Goal: Task Accomplishment & Management: Manage account settings

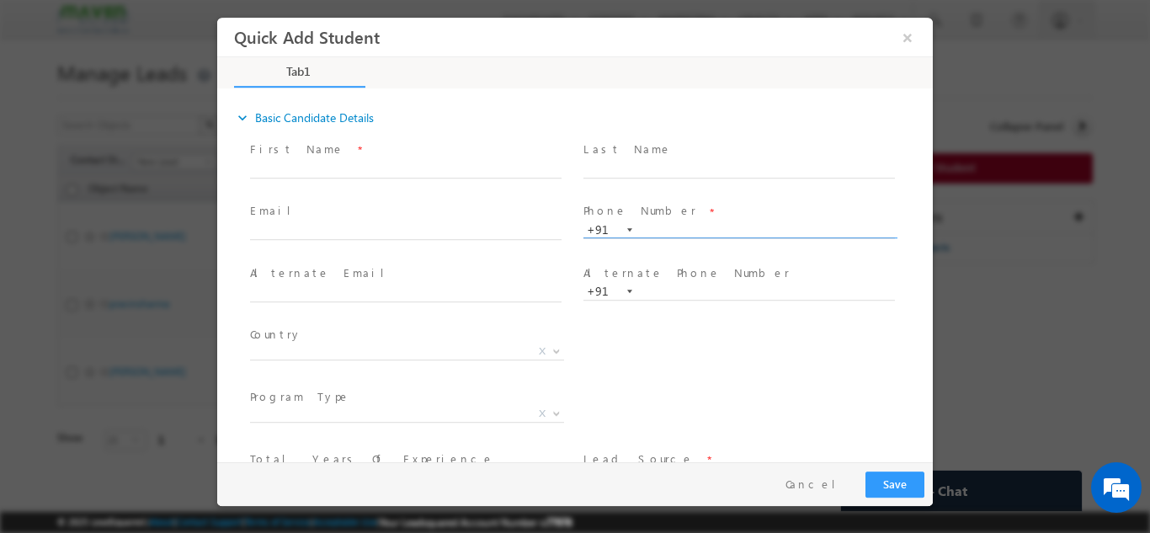
click at [705, 229] on input "text" at bounding box center [738, 229] width 311 height 17
type input "9220717743"
click at [705, 199] on div "Phone Number * +91-9220717743 9220717743 +91" at bounding box center [746, 229] width 333 height 60
click at [661, 226] on input "9220717743" at bounding box center [738, 229] width 311 height 17
click at [664, 226] on input "9220717743" at bounding box center [738, 229] width 311 height 17
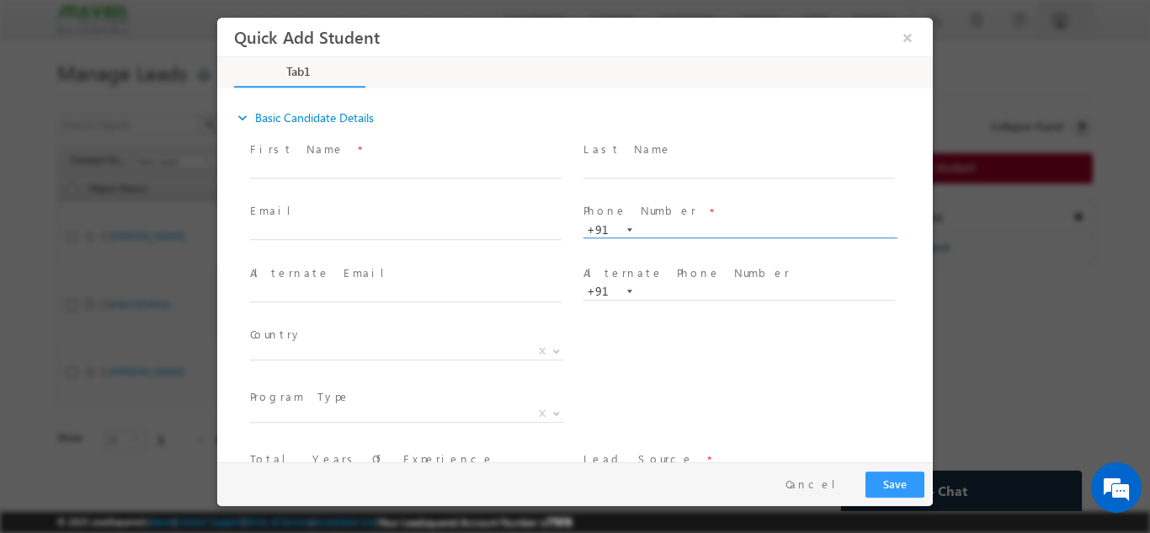
click at [670, 226] on input "text" at bounding box center [738, 229] width 311 height 17
type input "8"
click at [911, 35] on button "×" at bounding box center [907, 36] width 29 height 31
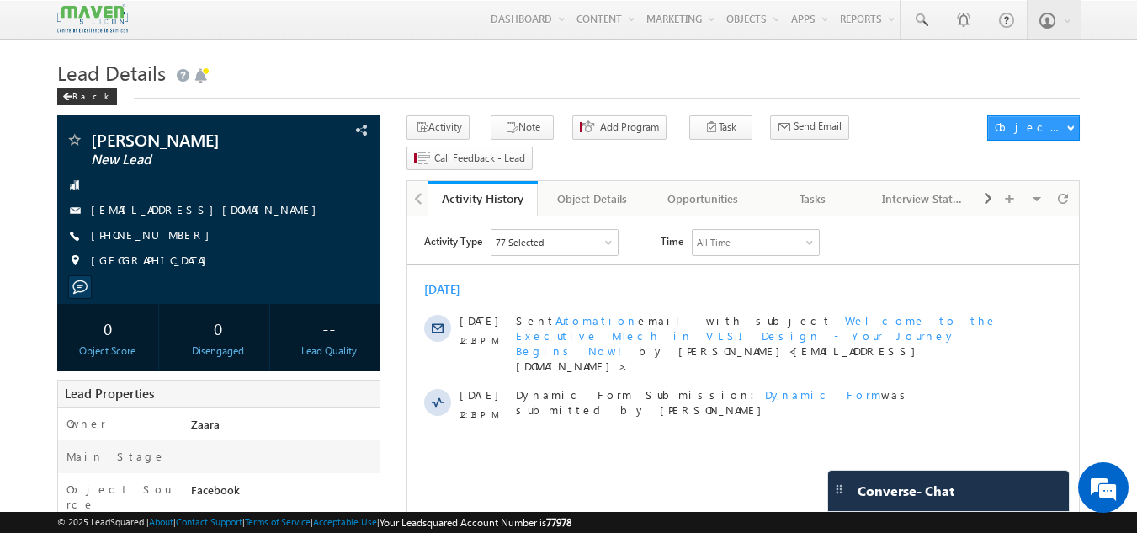
click at [423, 57] on h1 "Lead Details" at bounding box center [569, 71] width 1024 height 33
click at [160, 211] on link "[EMAIL_ADDRESS][DOMAIN_NAME]" at bounding box center [208, 209] width 234 height 14
click at [830, 189] on div "Tasks" at bounding box center [813, 199] width 82 height 20
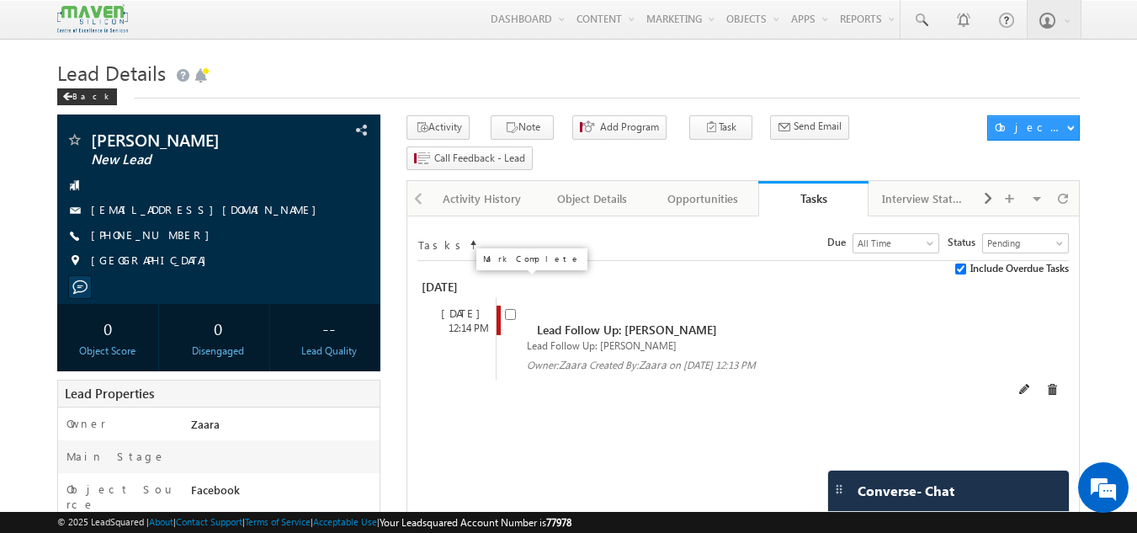
click at [511, 309] on input "checkbox" at bounding box center [510, 314] width 11 height 11
checkbox input "false"
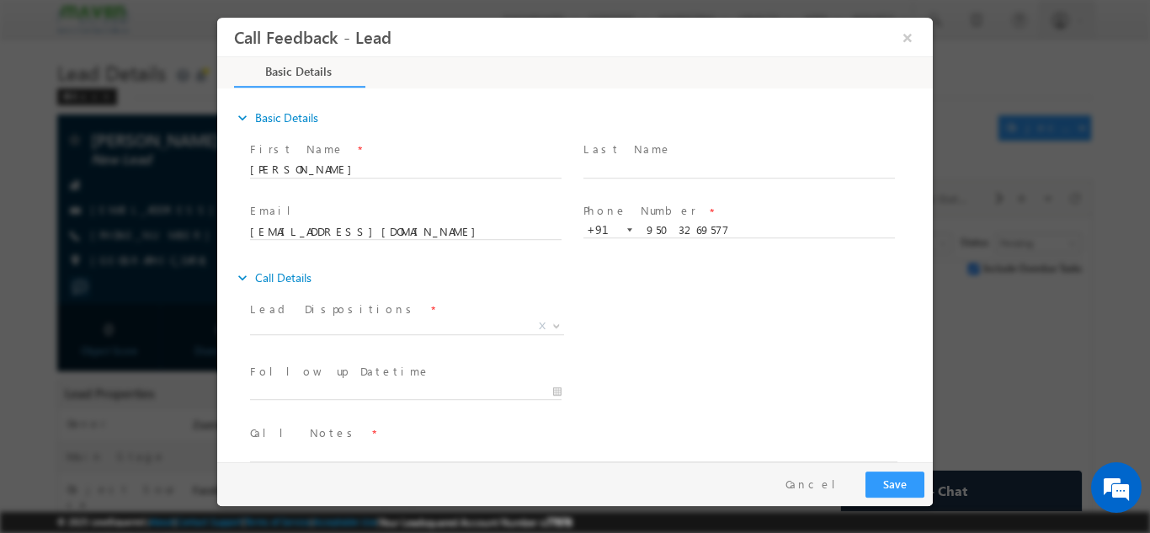
scroll to position [27, 0]
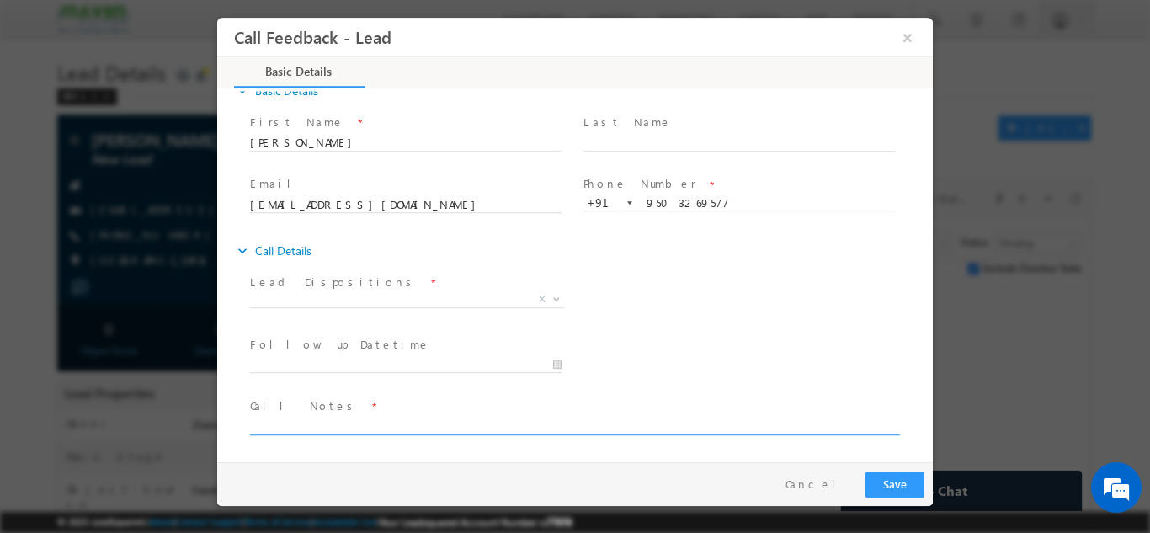
click at [432, 423] on textarea at bounding box center [573, 424] width 647 height 19
click at [604, 289] on div "Lead Dispositions * Prospect Interested Re-enquired Invalid Number Not Contacte…" at bounding box center [590, 300] width 686 height 62
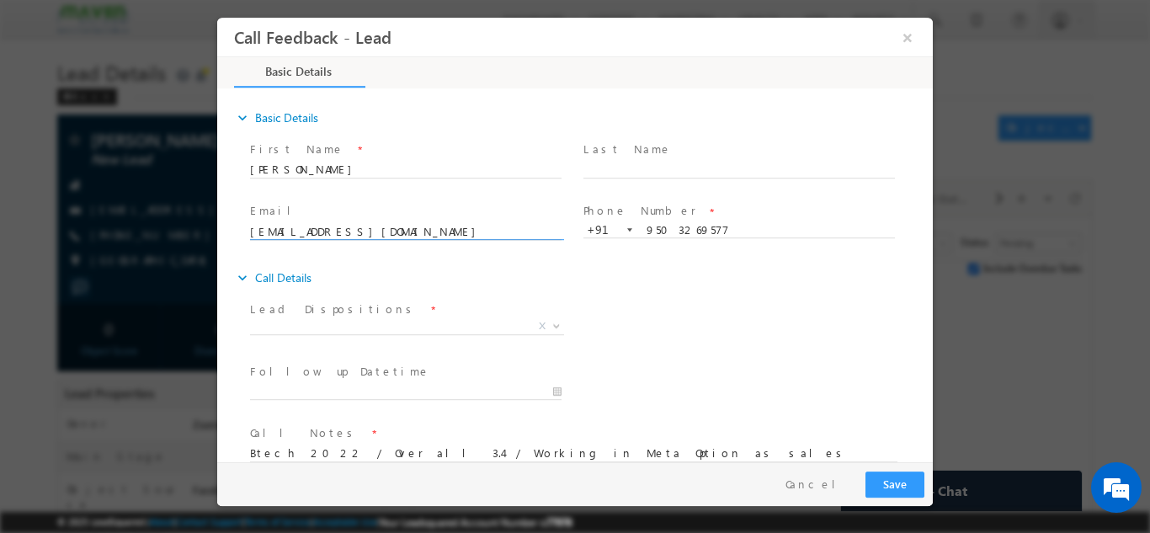
click at [451, 234] on input "yashgundewar143@gmail.com" at bounding box center [405, 231] width 311 height 17
click at [661, 263] on div "expand_more Call Details" at bounding box center [583, 277] width 699 height 30
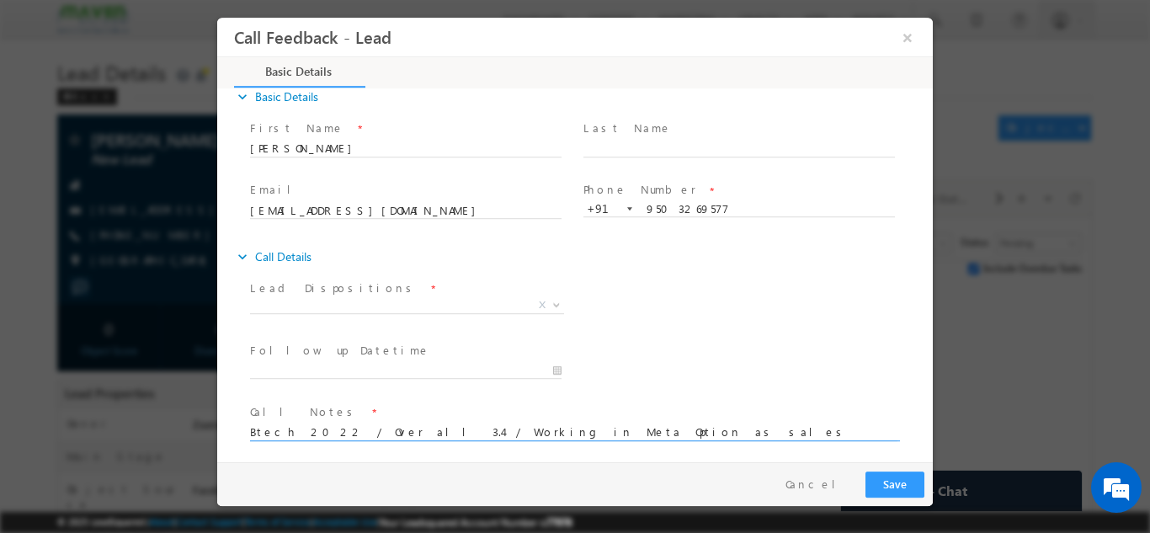
scroll to position [27, 0]
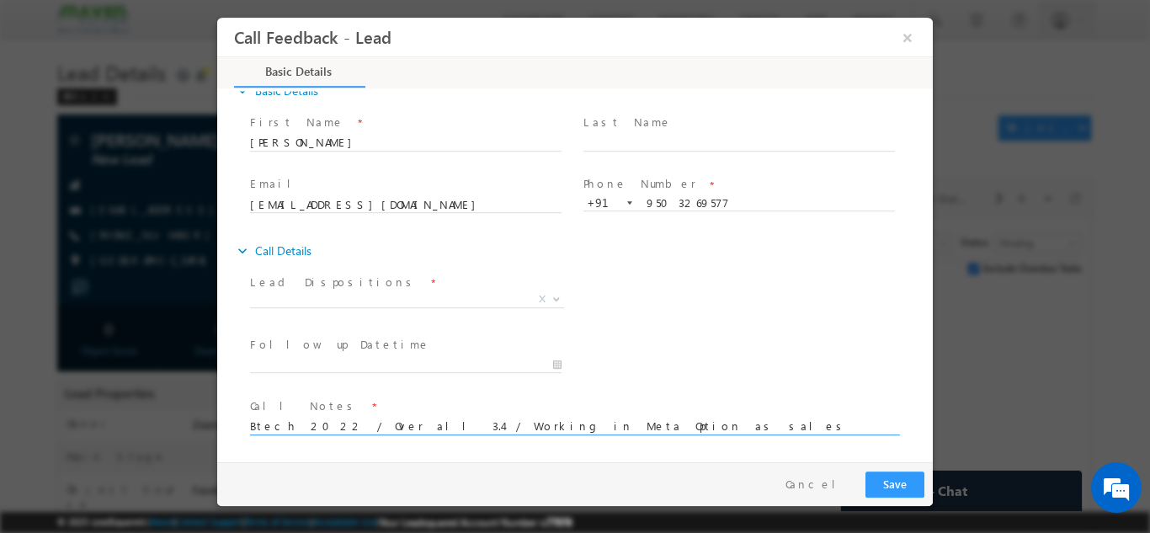
click at [630, 425] on textarea "Btech 2022 / Over all 3.4 / Working in Meta Option as sales" at bounding box center [573, 424] width 647 height 19
click at [618, 420] on textarea "Btech 2022 / Over all 3.4 / Working in Meta Option as sales /" at bounding box center [573, 424] width 647 height 19
click at [610, 434] on textarea "Btech 2022 / Over all 3.4 / Working in Meta Option as sales /" at bounding box center [573, 446] width 647 height 62
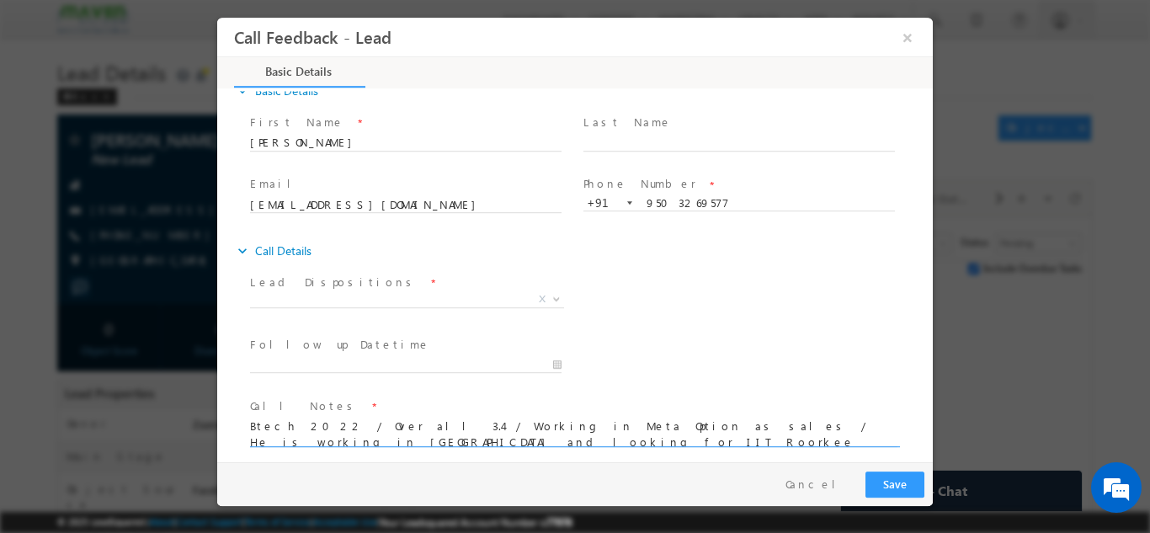
scroll to position [3, 0]
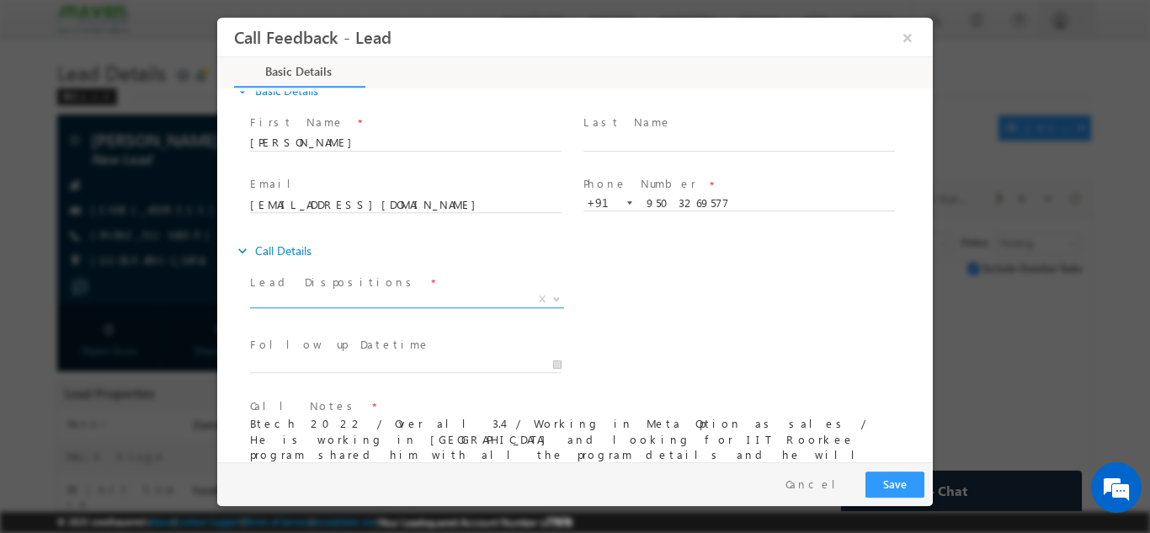
type textarea "Btech 2022 / Over all 3.4 / Working in Meta Option as sales / He is working in …"
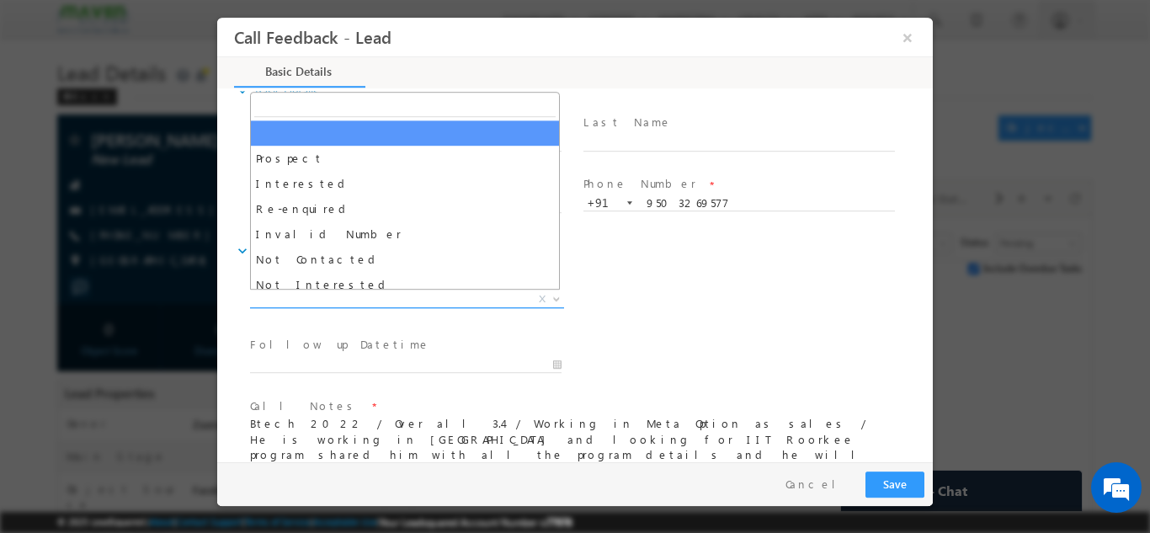
click at [340, 301] on span "X" at bounding box center [407, 298] width 314 height 17
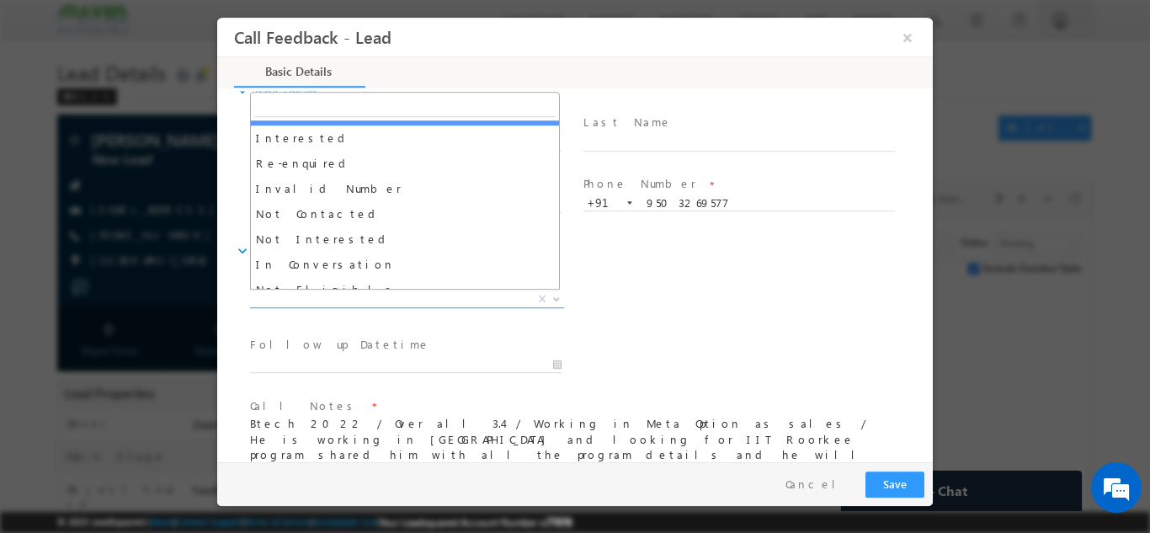
scroll to position [84, 0]
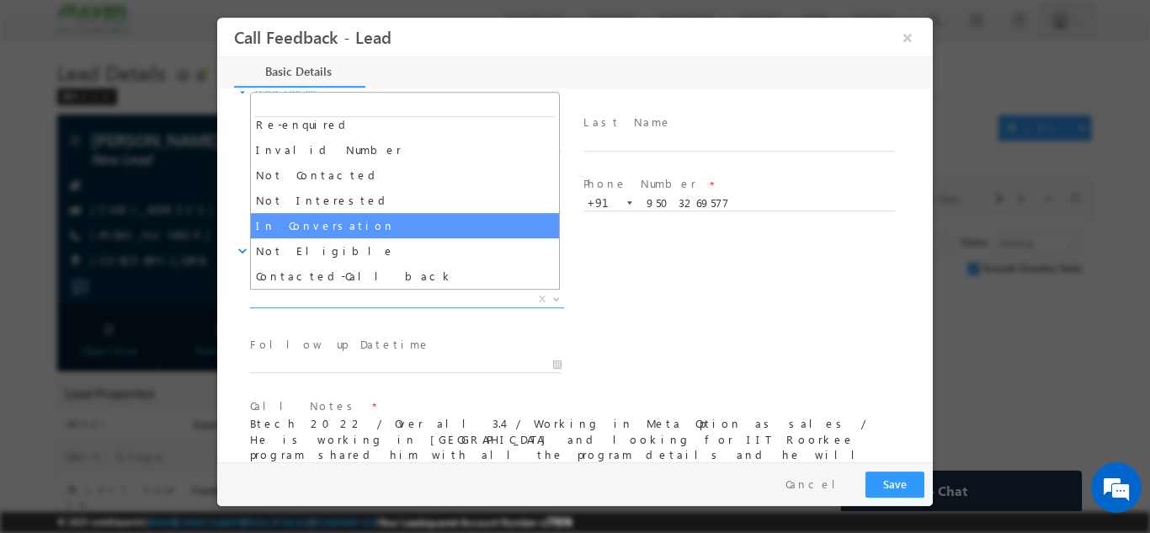
select select "In Conversation"
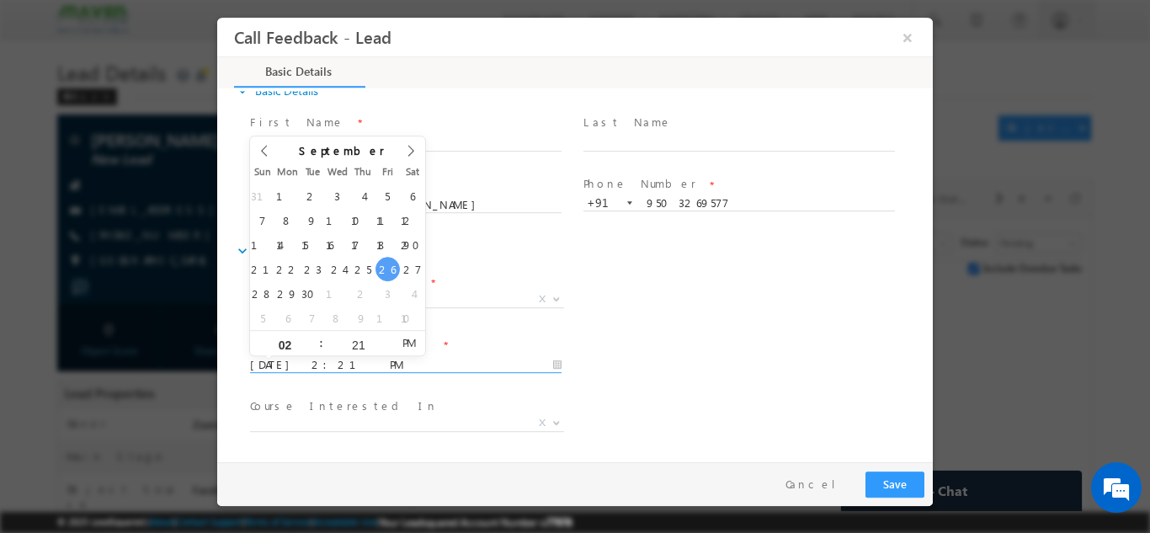
click at [330, 370] on input "26/09/2025 2:21 PM" at bounding box center [405, 364] width 311 height 17
type input "30/09/2025 2:21 PM"
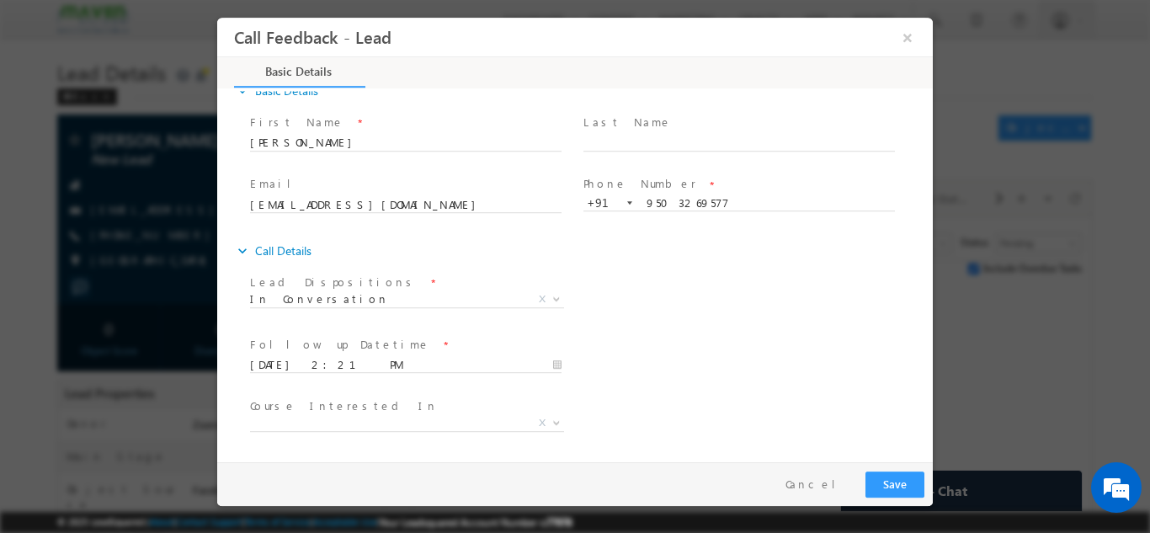
click at [657, 337] on div "Follow up Datetime * 30/09/2025 2:21 PM Program Type * Long Term Short Term X" at bounding box center [590, 363] width 686 height 62
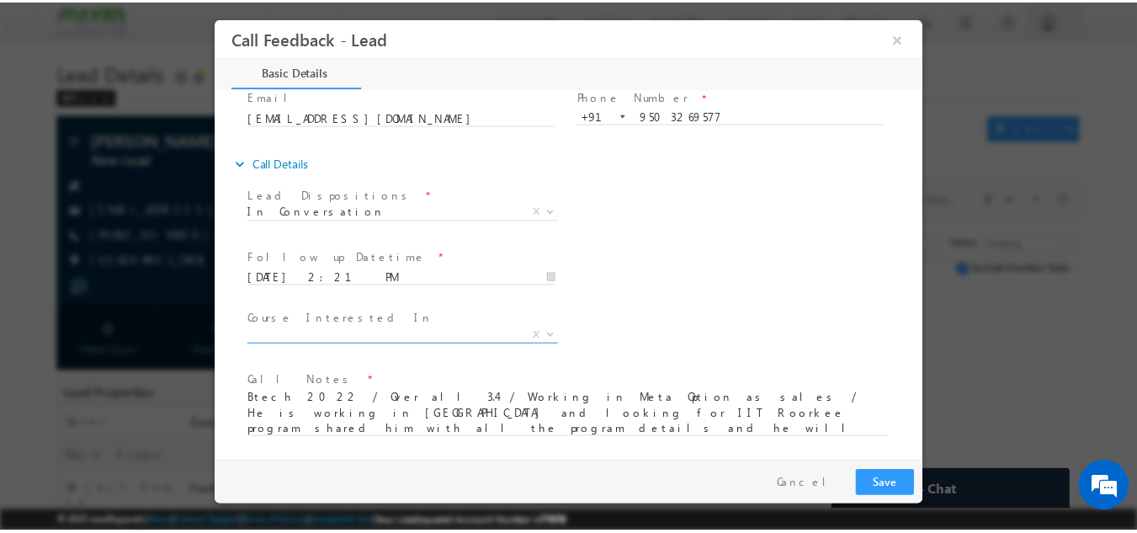
scroll to position [117, 0]
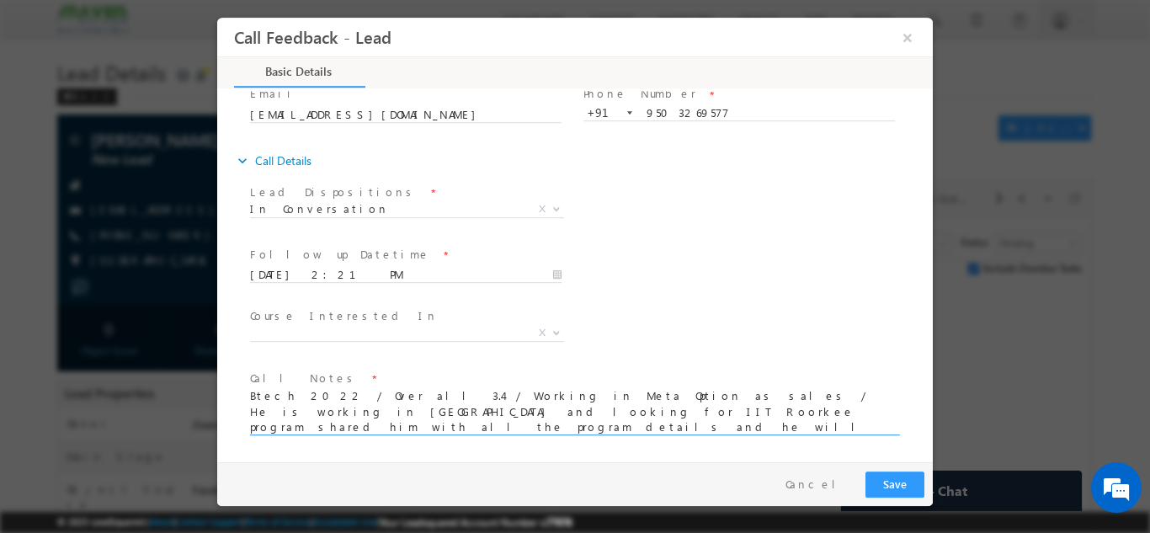
click at [711, 418] on textarea "Btech 2022 / Over all 3.4 / Working in Meta Option as sales / He is working in …" at bounding box center [573, 410] width 647 height 47
click at [902, 487] on button "Save" at bounding box center [894, 484] width 59 height 26
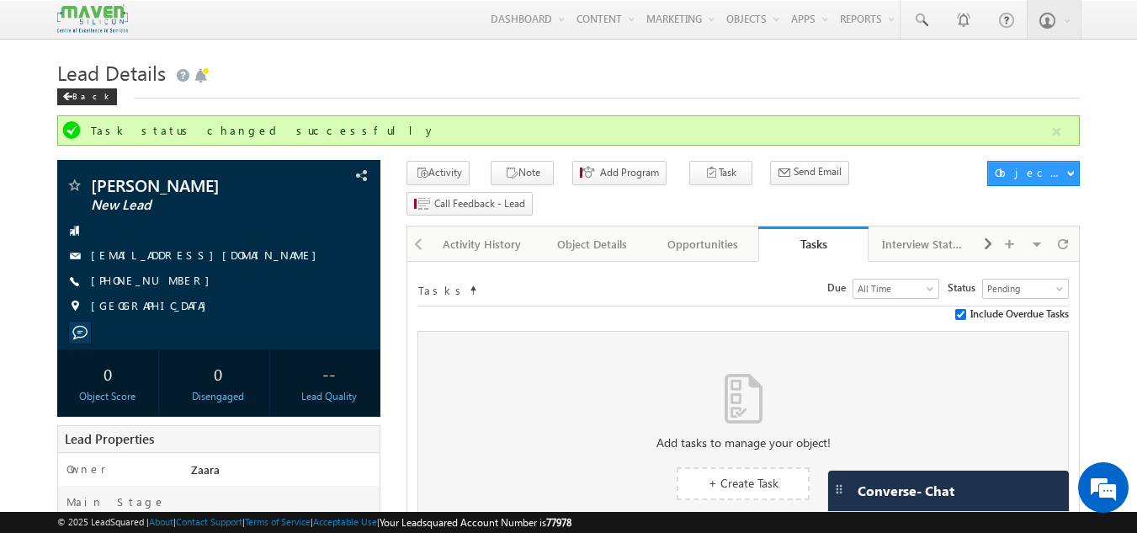
click at [1051, 66] on h1 "Lead Details" at bounding box center [569, 71] width 1024 height 33
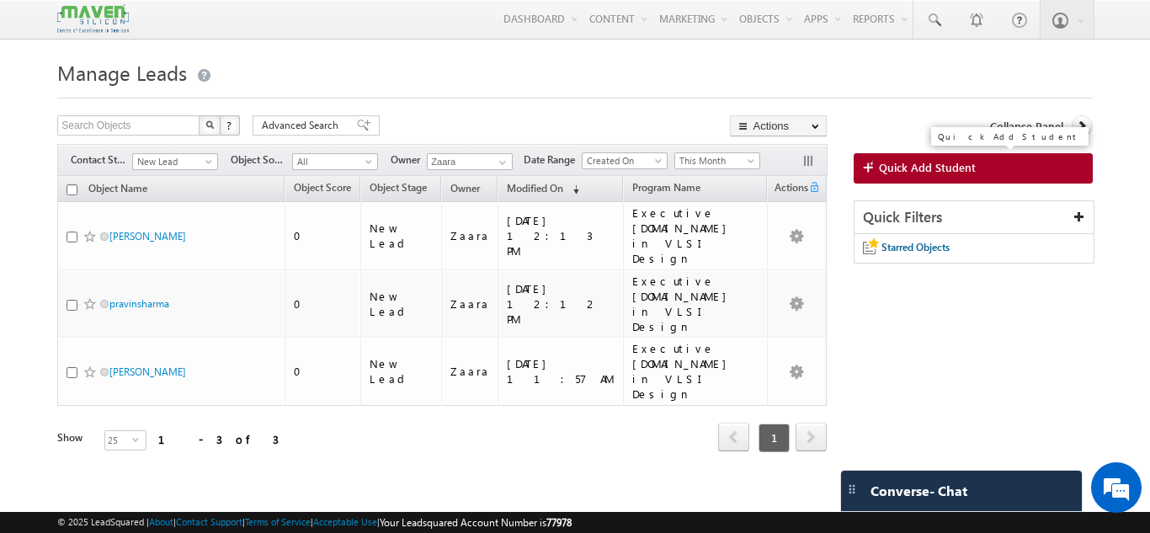
click at [908, 161] on span "Quick Add Student" at bounding box center [927, 167] width 97 height 15
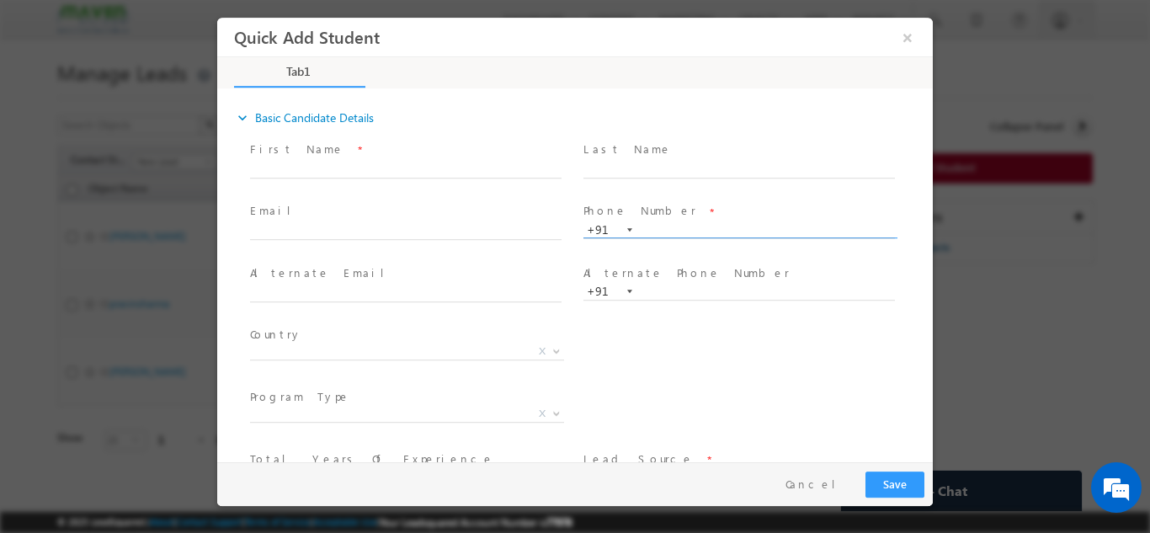
click at [668, 234] on input "text" at bounding box center [738, 229] width 311 height 17
paste input "9003566811"
type input "9003566811"
click at [665, 191] on span at bounding box center [738, 186] width 311 height 19
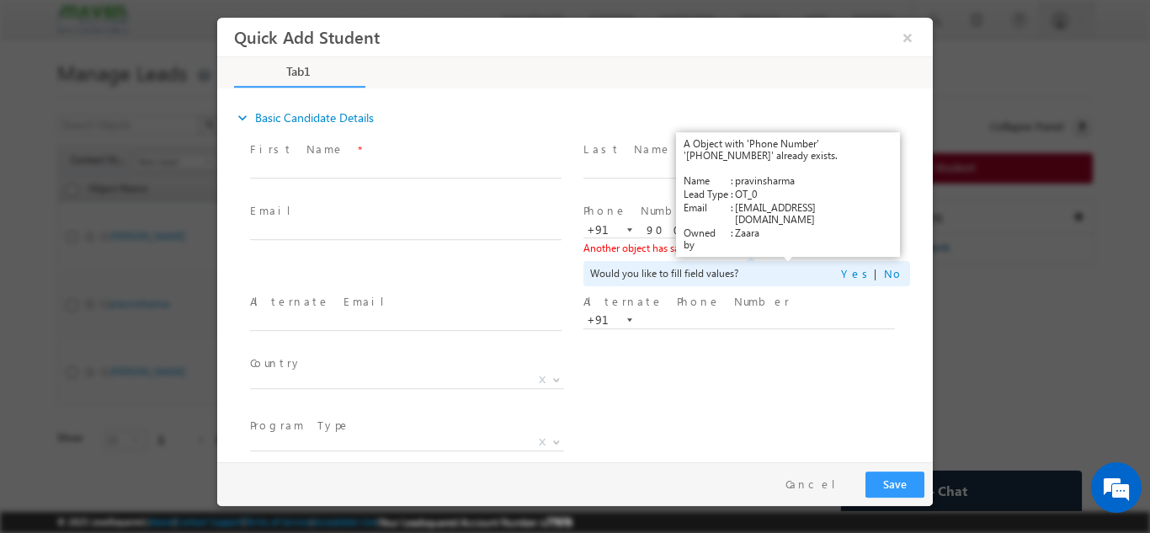
click at [792, 243] on link "View Details" at bounding box center [789, 247] width 52 height 11
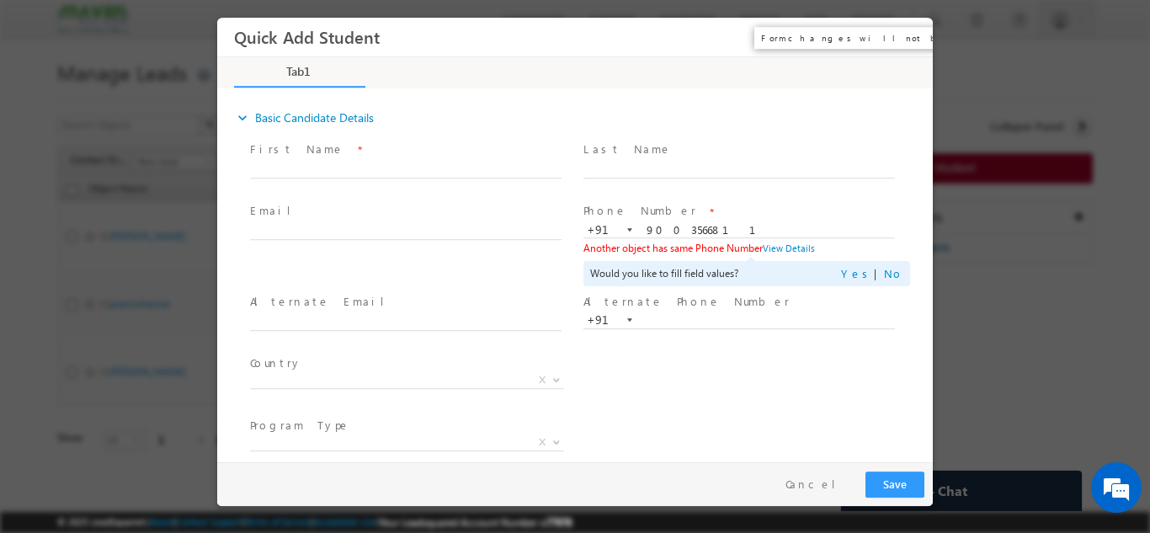
click at [905, 35] on button "×" at bounding box center [907, 36] width 29 height 31
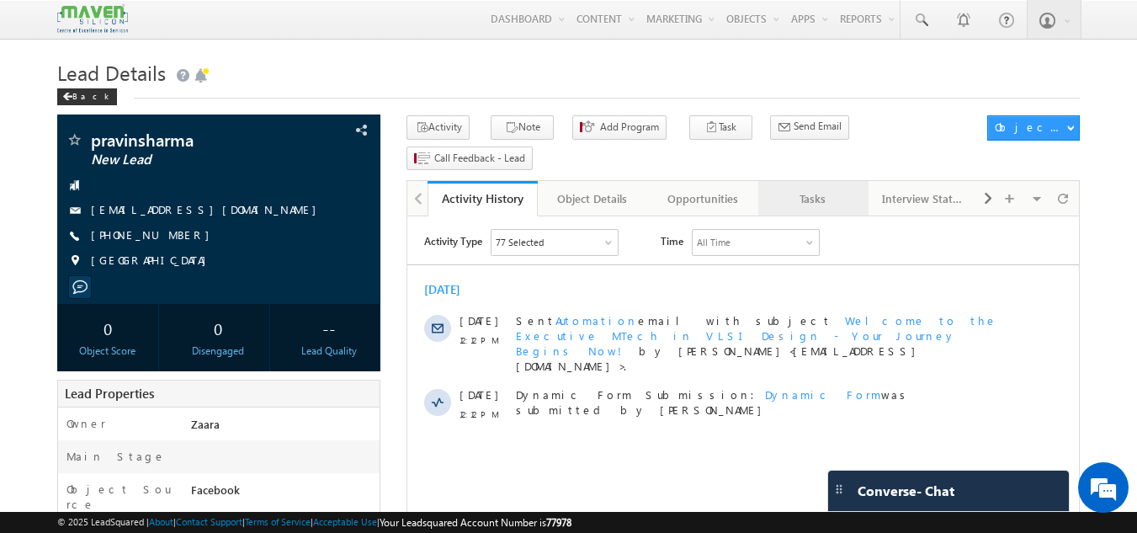
click at [822, 189] on div "Tasks" at bounding box center [813, 199] width 82 height 20
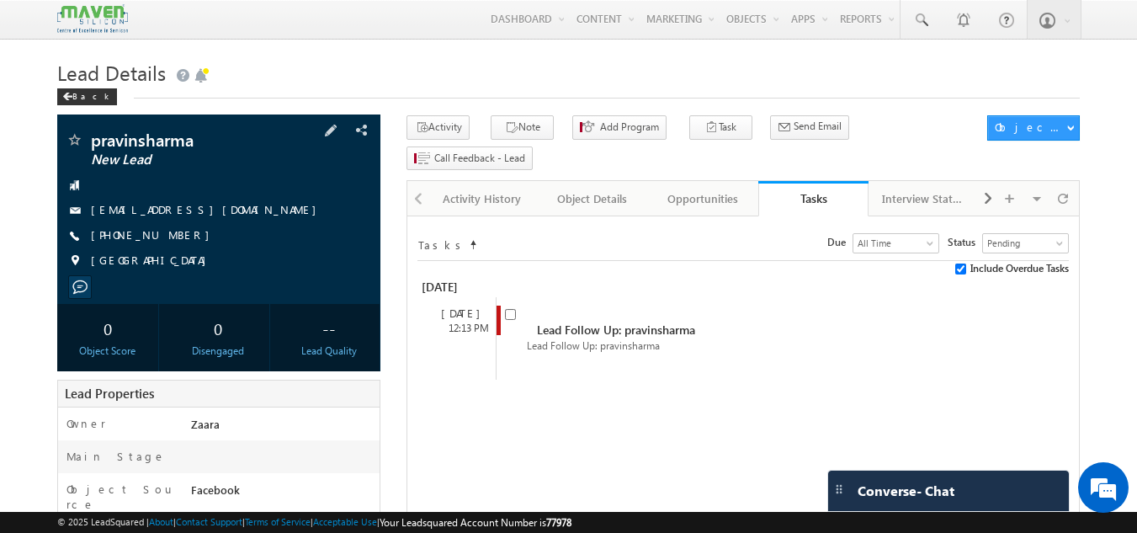
click at [171, 237] on div "+91-9003566811" at bounding box center [219, 235] width 307 height 17
copy div "[PHONE_NUMBER]"
click at [135, 216] on link "pravinsharma0091@gmail.com" at bounding box center [208, 209] width 234 height 14
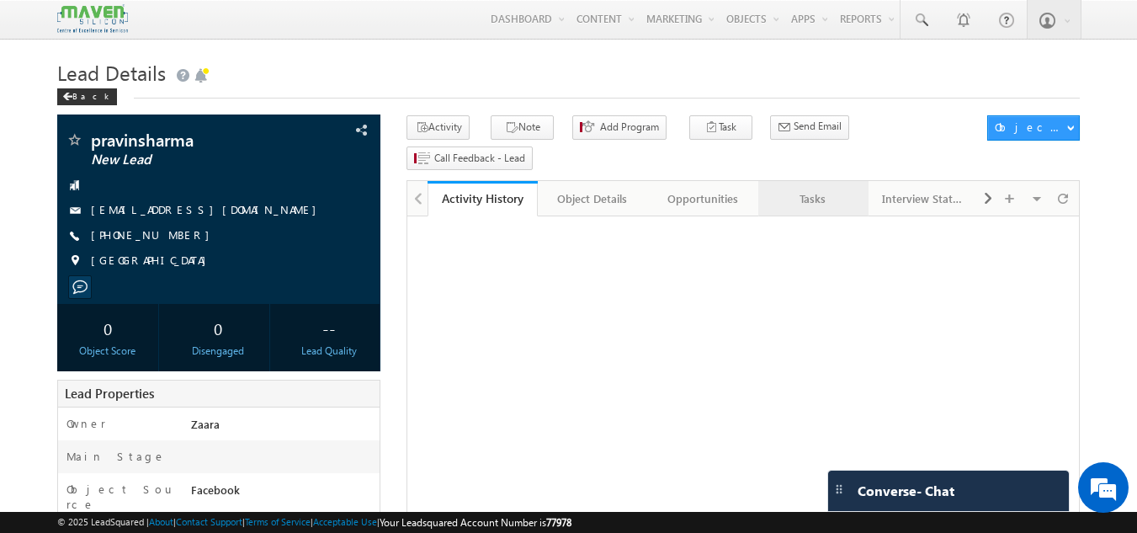
click at [832, 189] on div "Tasks" at bounding box center [813, 199] width 82 height 20
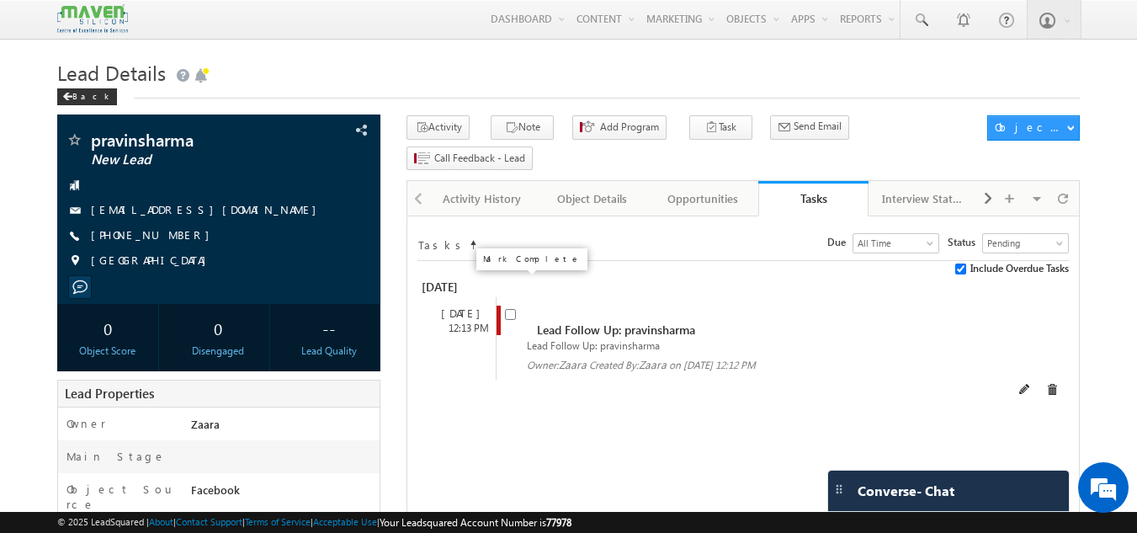
click at [513, 309] on input "checkbox" at bounding box center [510, 314] width 11 height 11
checkbox input "false"
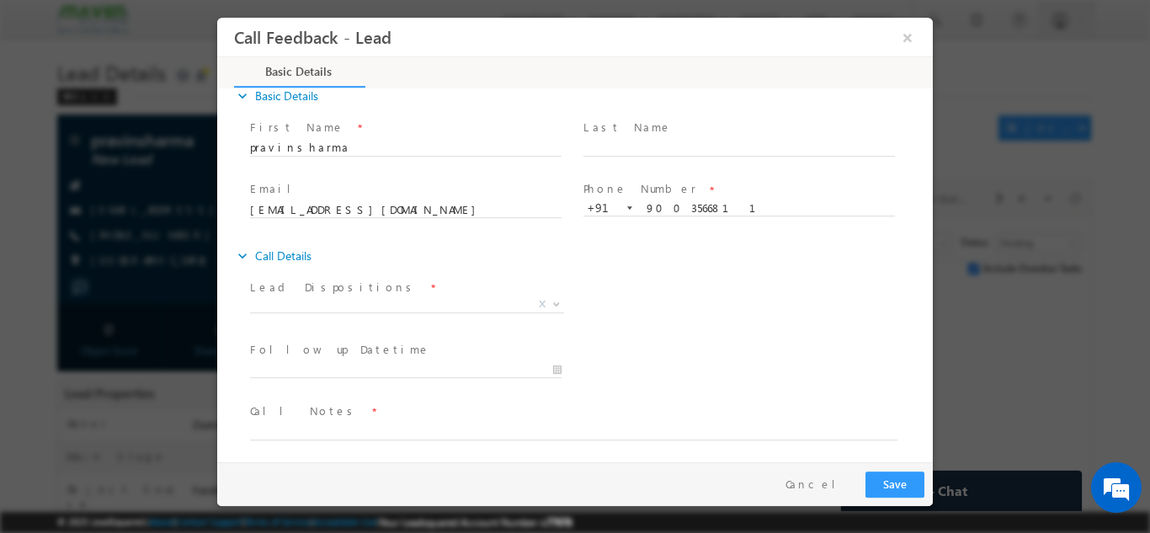
scroll to position [27, 0]
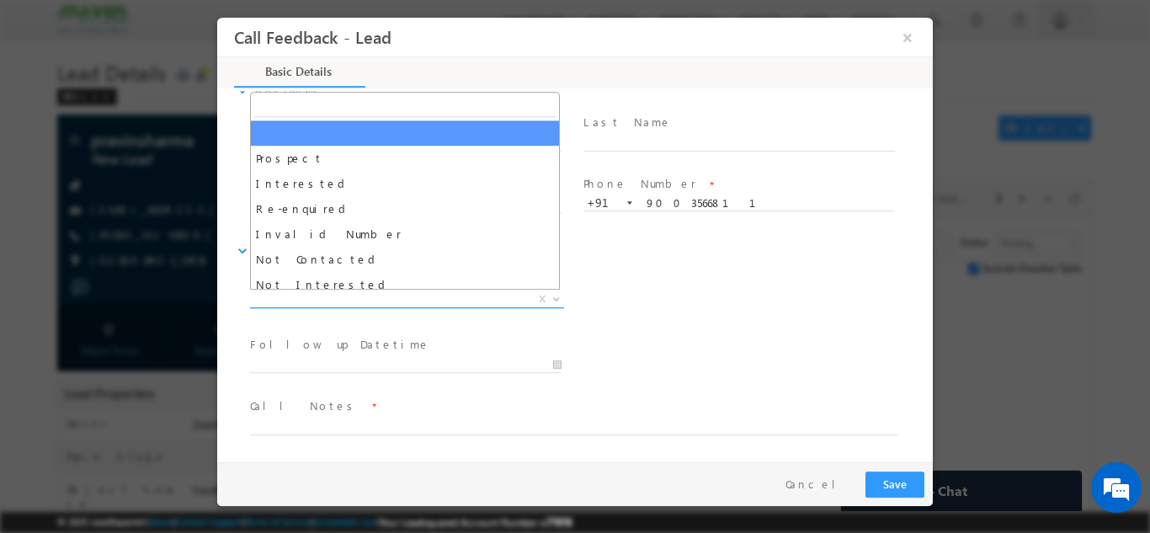
click at [281, 300] on span "X" at bounding box center [407, 298] width 314 height 17
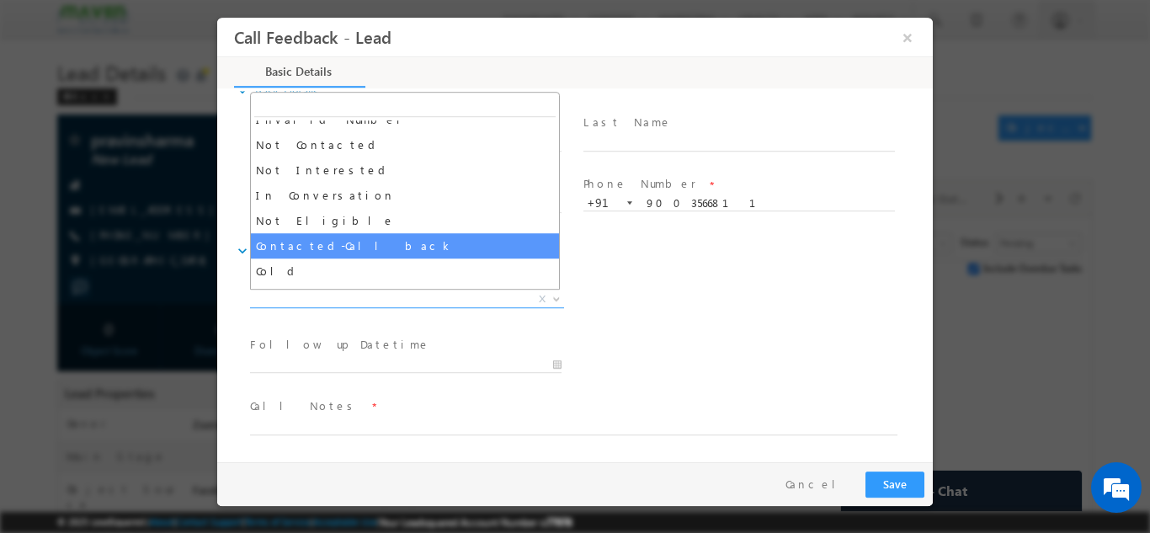
scroll to position [160, 0]
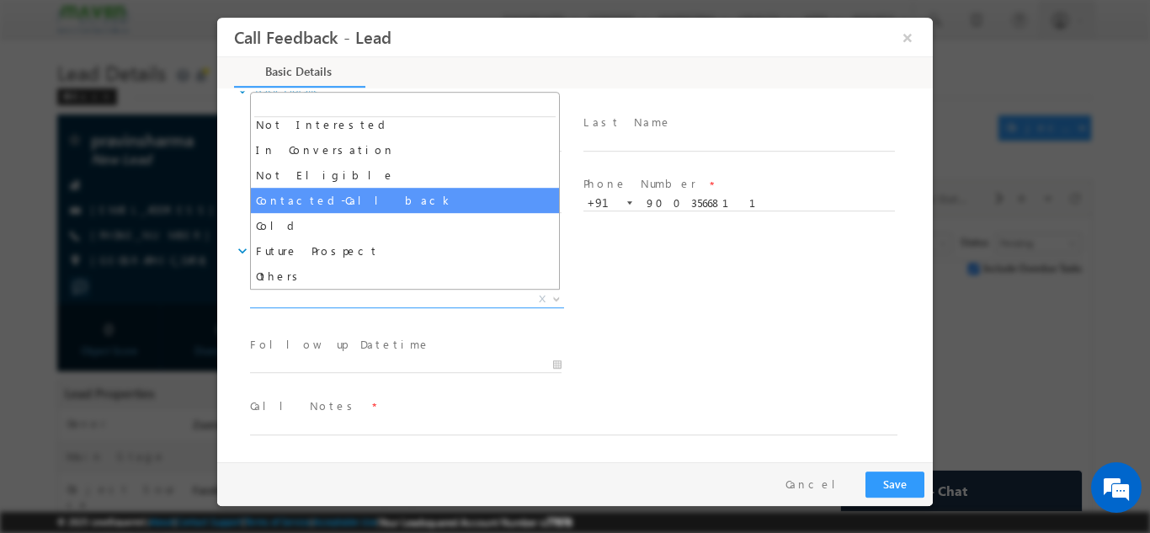
select select "Contacted-Call back"
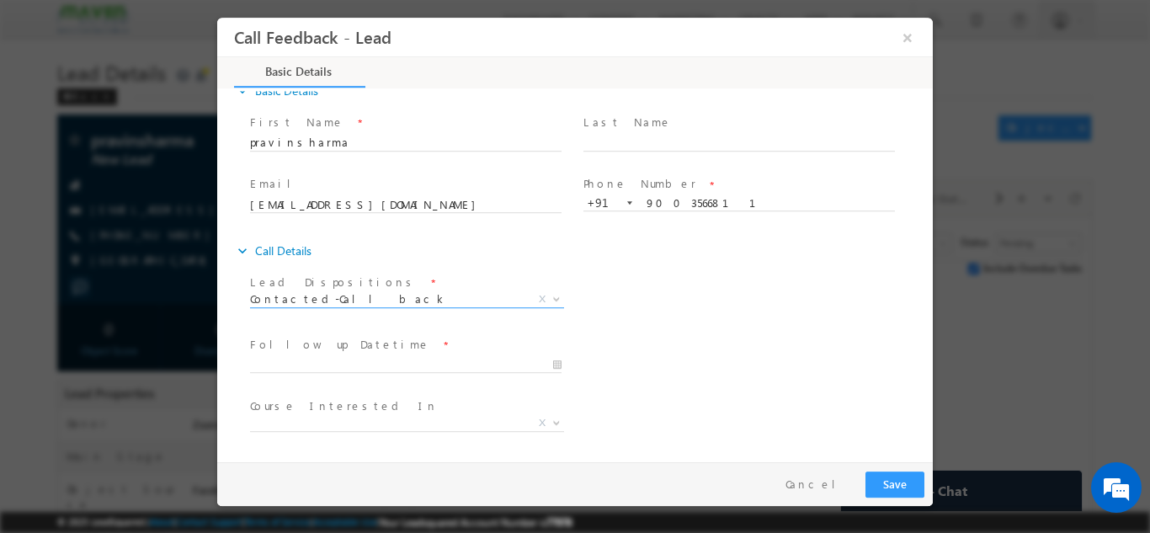
scroll to position [89, 0]
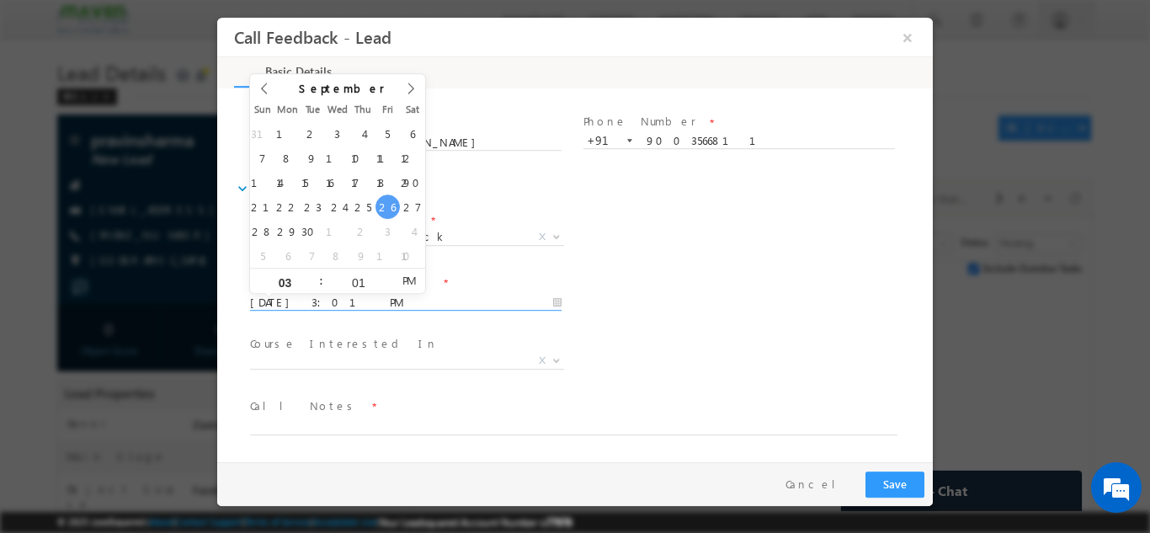
click at [311, 295] on input "26/09/2025 3:01 PM" at bounding box center [405, 302] width 311 height 17
type input "29/09/2025 3:01 PM"
click at [712, 361] on div "Course Interested In * Executive [DOMAIN_NAME] in VLSI Design Advanced VLSI Des…" at bounding box center [590, 362] width 686 height 62
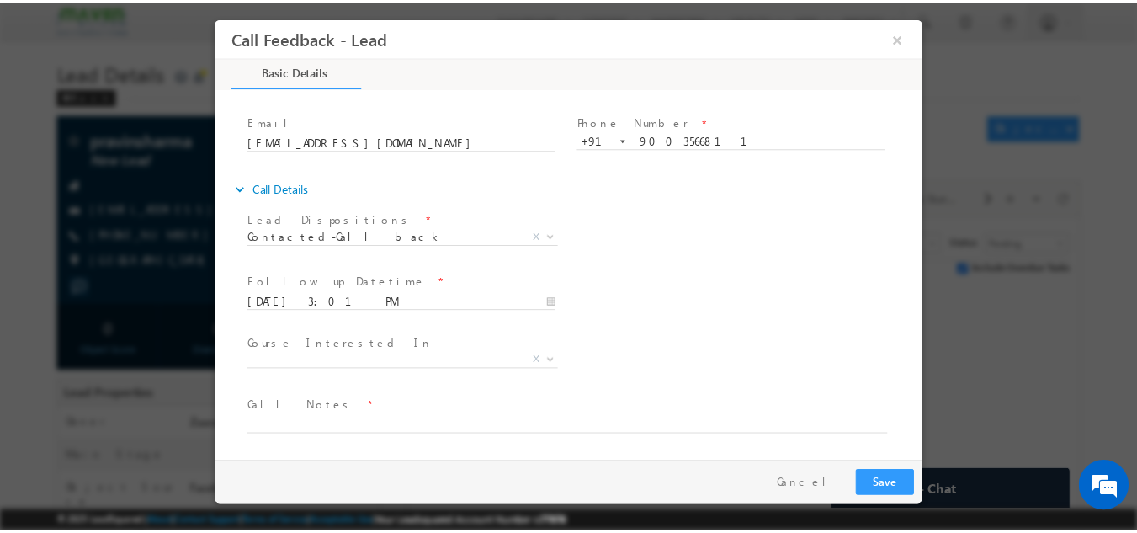
scroll to position [0, 0]
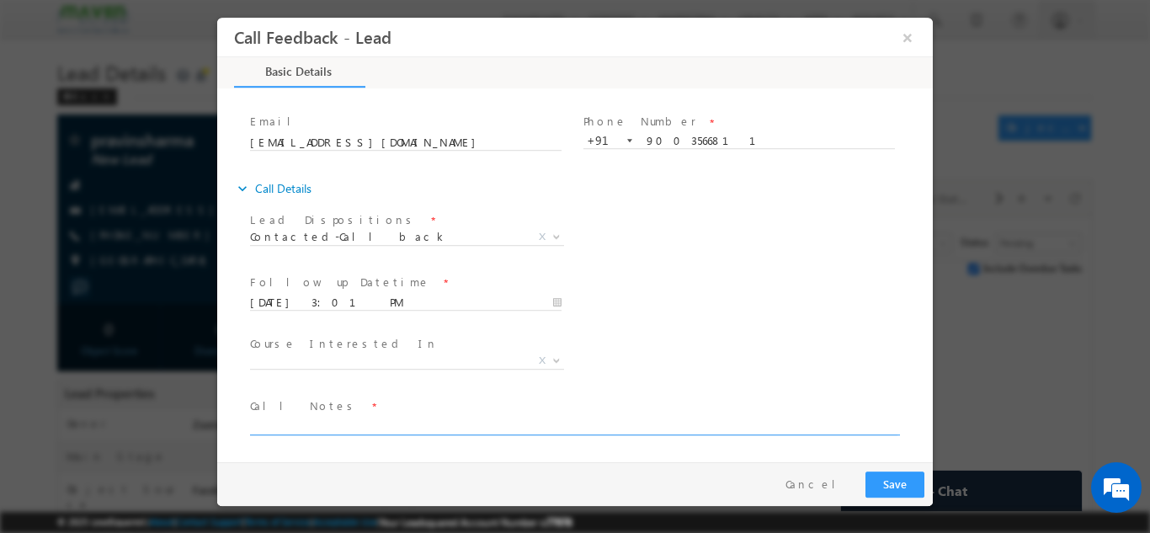
click at [362, 415] on textarea at bounding box center [573, 424] width 647 height 19
type textarea "Call back on 27th Sep"
click at [891, 492] on button "Save" at bounding box center [894, 484] width 59 height 26
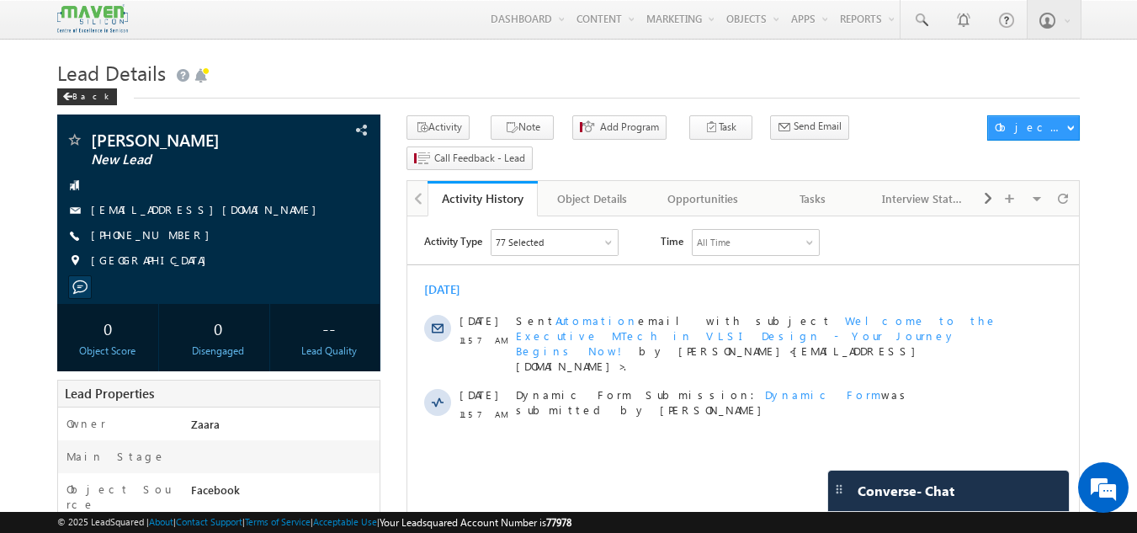
click at [322, 77] on h1 "Lead Details" at bounding box center [569, 71] width 1024 height 33
click at [369, 66] on h1 "Lead Details" at bounding box center [569, 71] width 1024 height 33
click at [332, 62] on h1 "Lead Details" at bounding box center [569, 71] width 1024 height 33
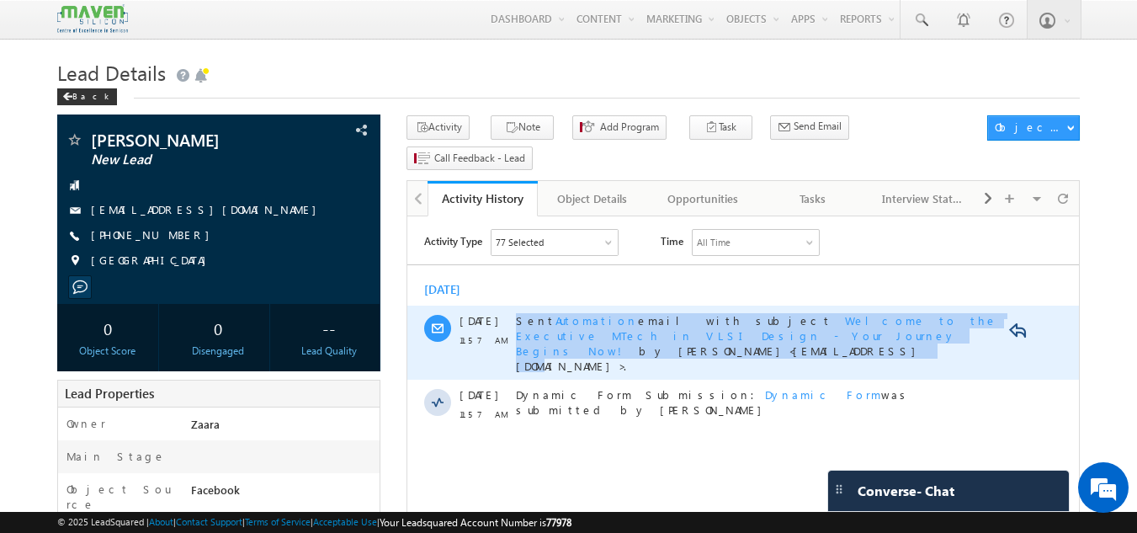
drag, startPoint x: 762, startPoint y: 340, endPoint x: 511, endPoint y: 314, distance: 252.2
click at [511, 314] on div "26 Sep 11:57 AM Sent Automation email with subject Welcome to the Executive MTe…" at bounding box center [743, 343] width 672 height 74
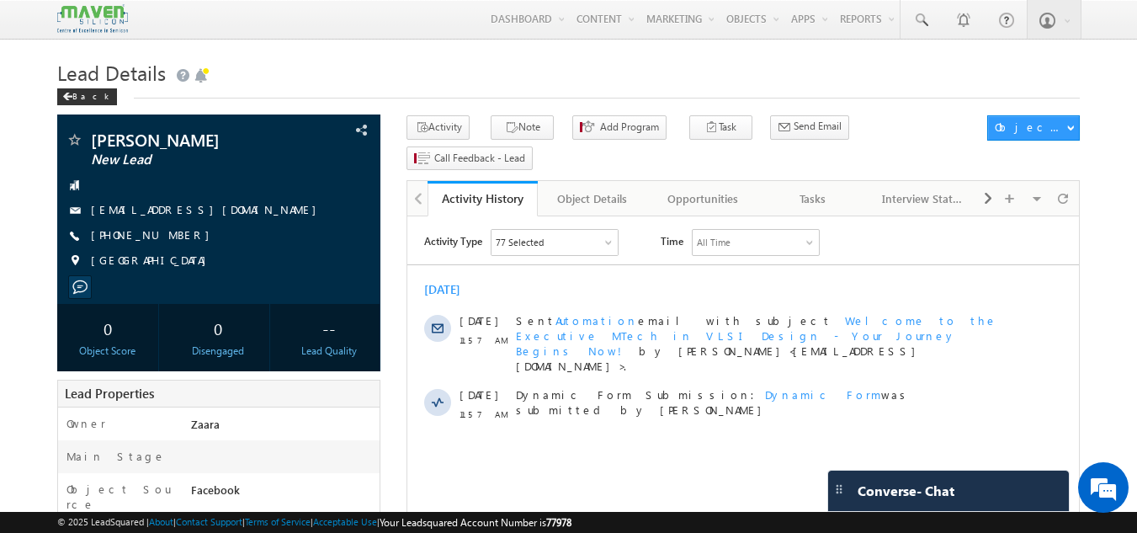
click at [582, 286] on div "[DATE]" at bounding box center [743, 289] width 672 height 15
click at [817, 189] on div "Tasks" at bounding box center [813, 199] width 82 height 20
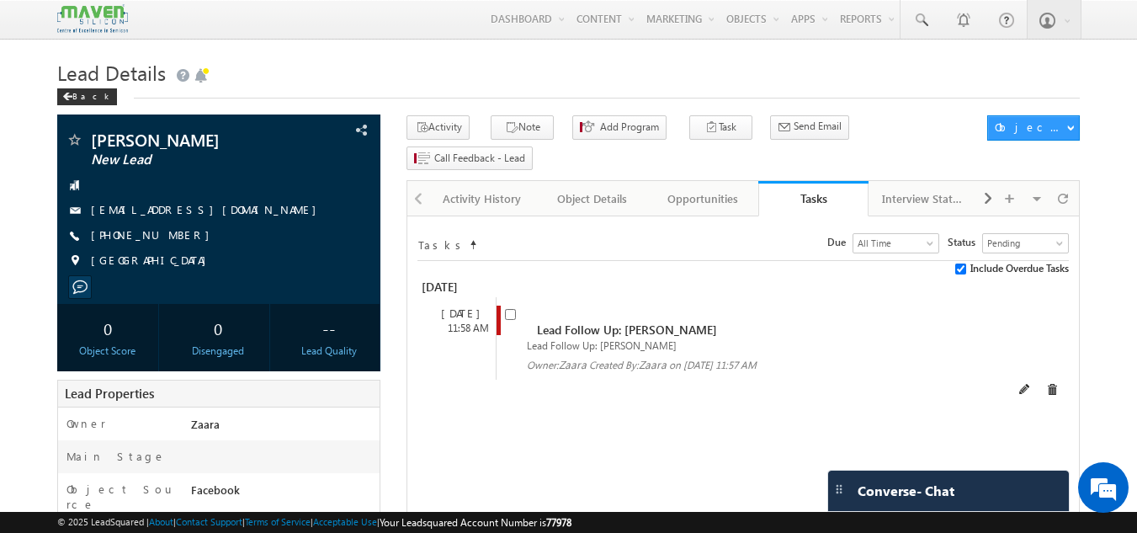
click at [514, 306] on span at bounding box center [514, 321] width 19 height 31
click at [508, 309] on input "checkbox" at bounding box center [510, 314] width 11 height 11
checkbox input "false"
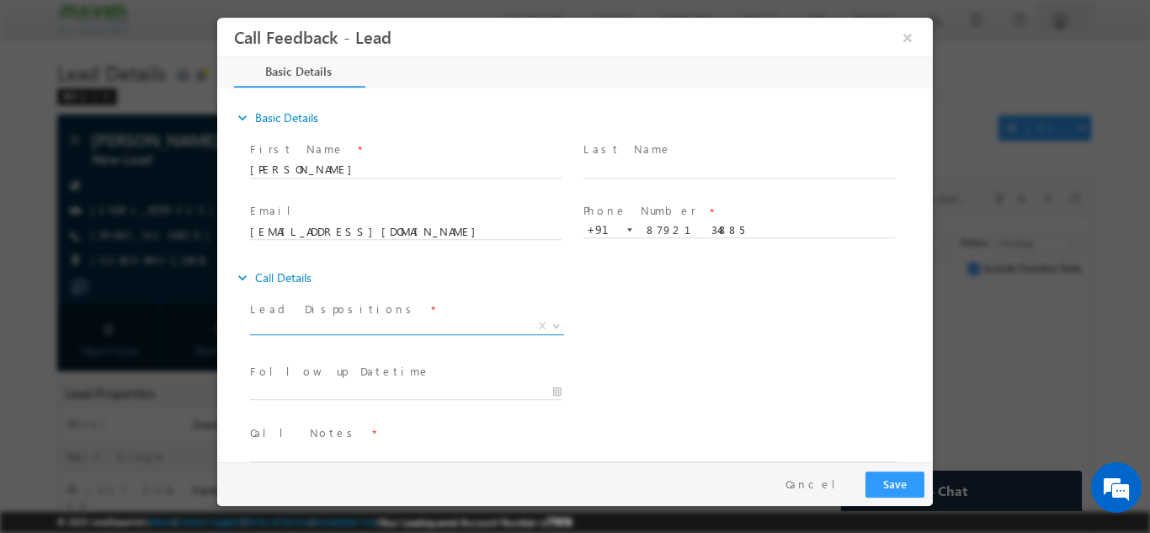
click at [356, 330] on span "X" at bounding box center [407, 325] width 314 height 17
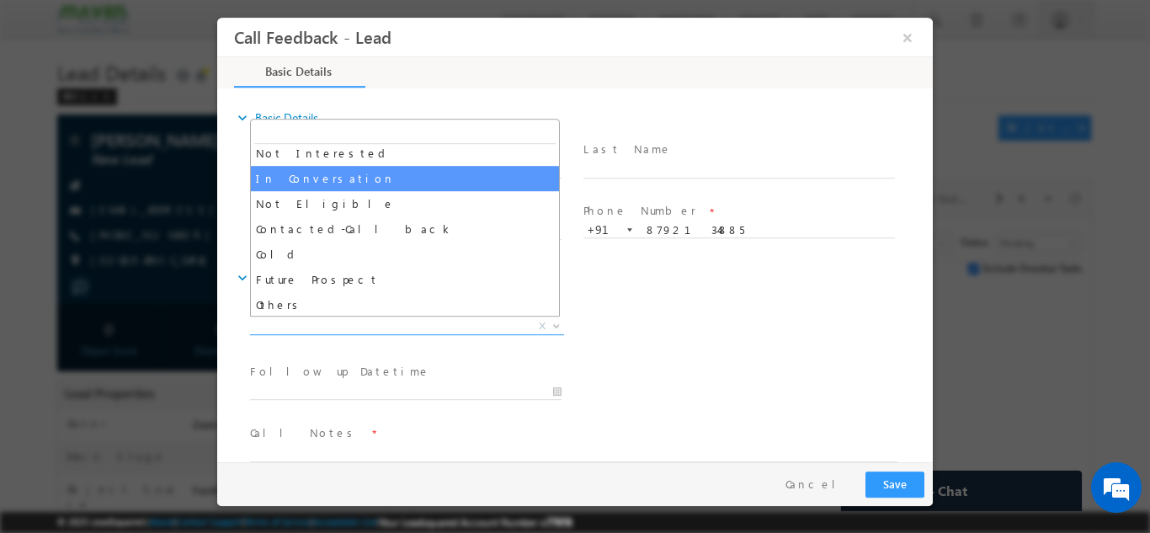
scroll to position [160, 0]
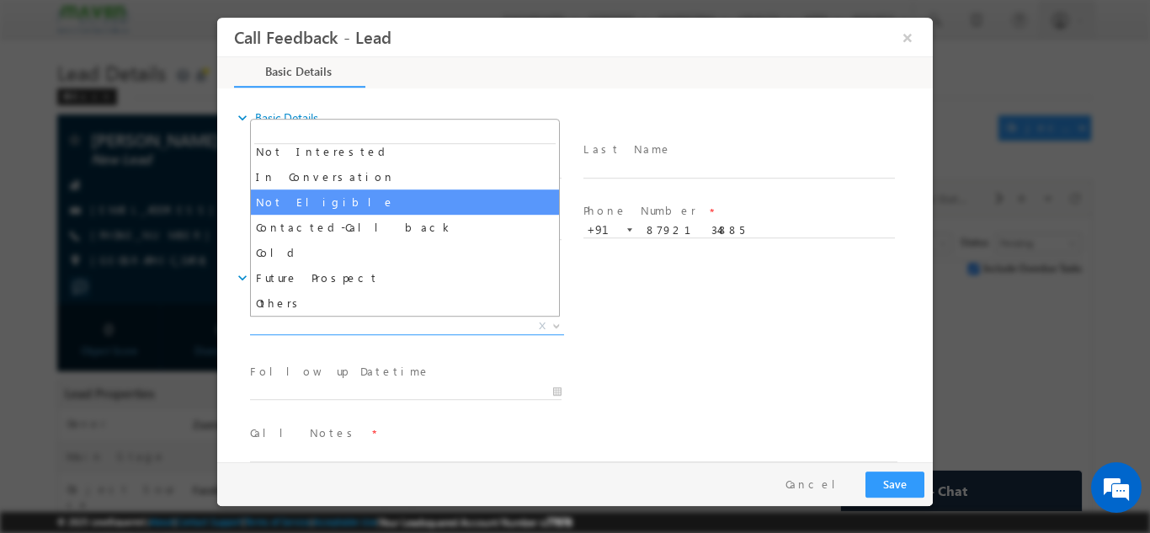
select select "Not Eligible"
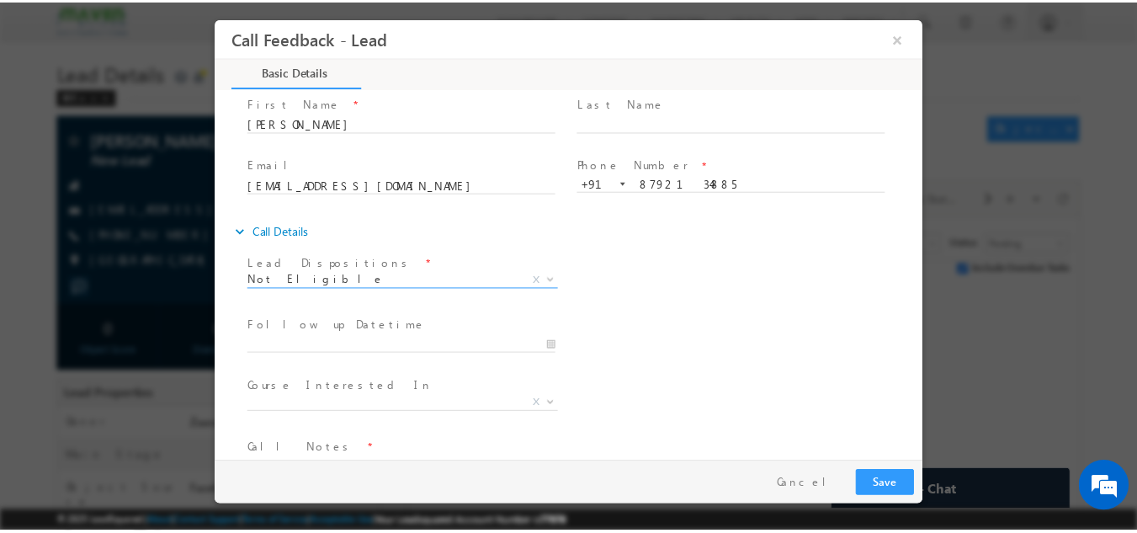
scroll to position [89, 0]
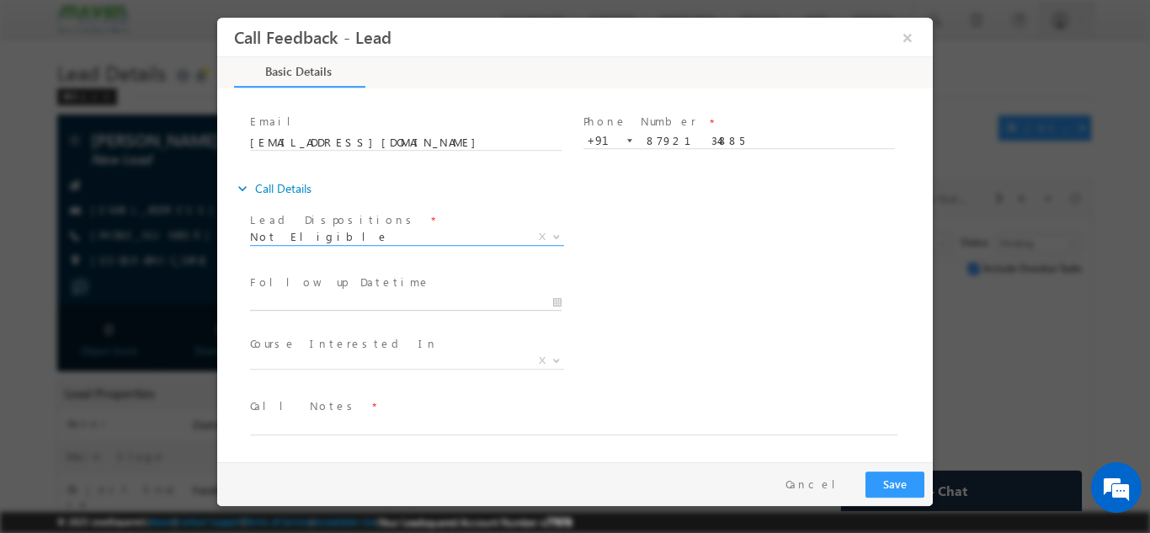
type input "26/09/2025 3:14 PM"
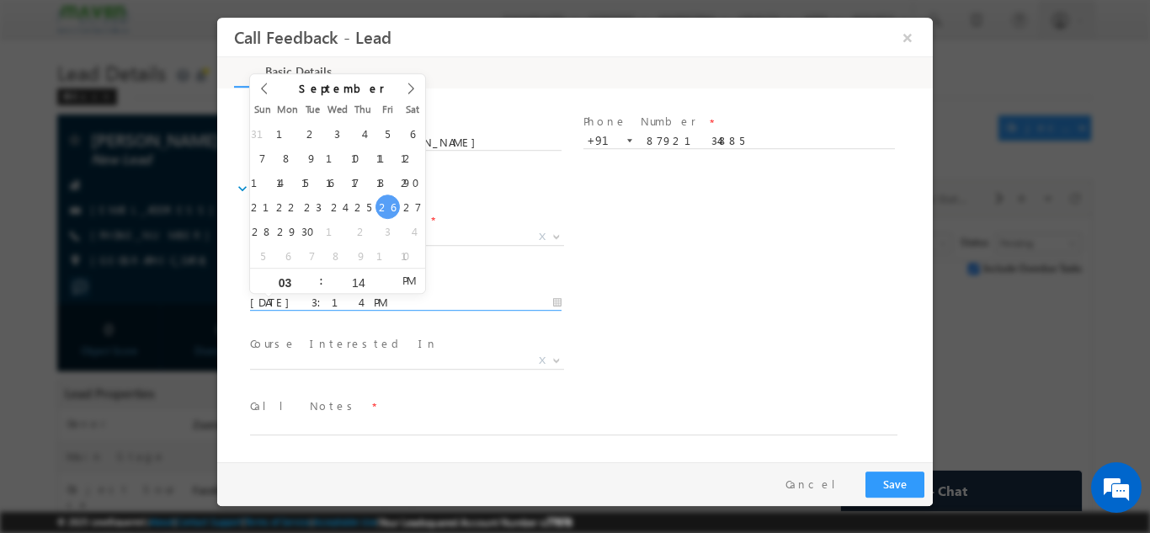
click at [360, 294] on input "26/09/2025 3:14 PM" at bounding box center [405, 302] width 311 height 17
click at [777, 319] on div "Follow up Datetime * 26/09/2025 3:14 PM Program Type * Long Term Short Term X" at bounding box center [590, 300] width 686 height 62
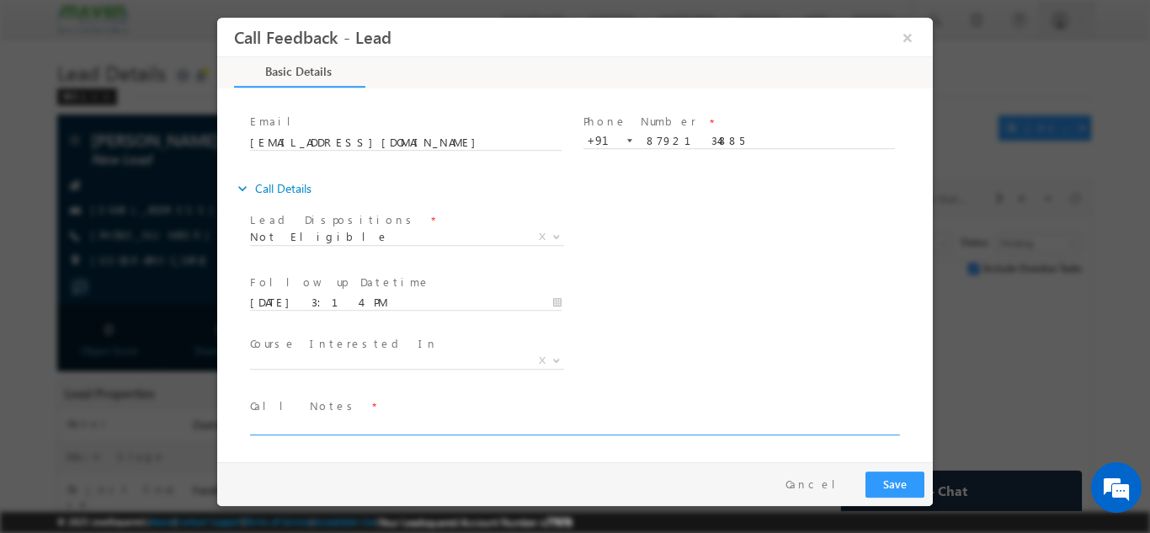
click at [325, 428] on textarea at bounding box center [573, 424] width 647 height 19
paste textarea "Updated as 15 years Exp but Uneducated"
type textarea "Updated as 15 years Exp but Uneducated"
click at [910, 488] on button "Save" at bounding box center [894, 484] width 59 height 26
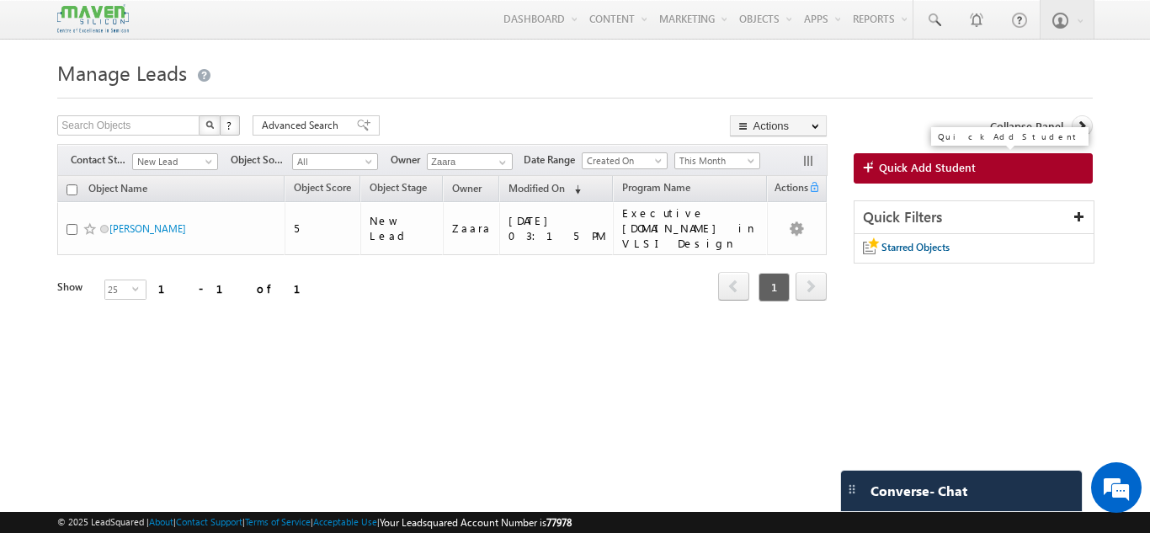
click at [943, 178] on link "Quick Add Student" at bounding box center [973, 168] width 239 height 30
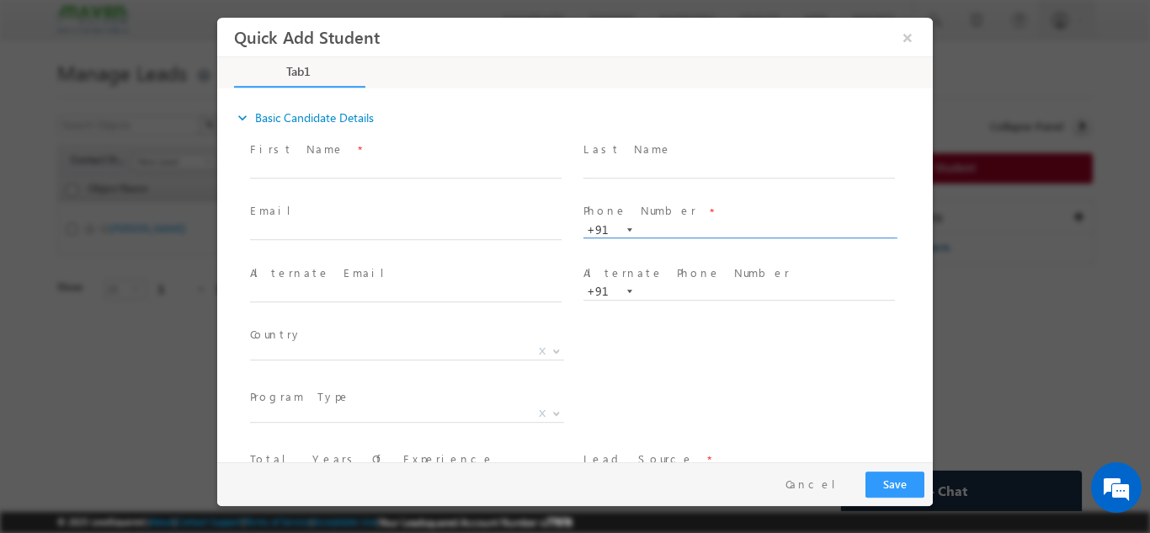
click at [664, 234] on input "text" at bounding box center [738, 229] width 311 height 17
type input "9620750691"
click at [689, 141] on span "Last Name *" at bounding box center [738, 149] width 311 height 19
click at [803, 254] on div "Phone Number * +91-9620750691 9620750691 +91" at bounding box center [746, 229] width 333 height 60
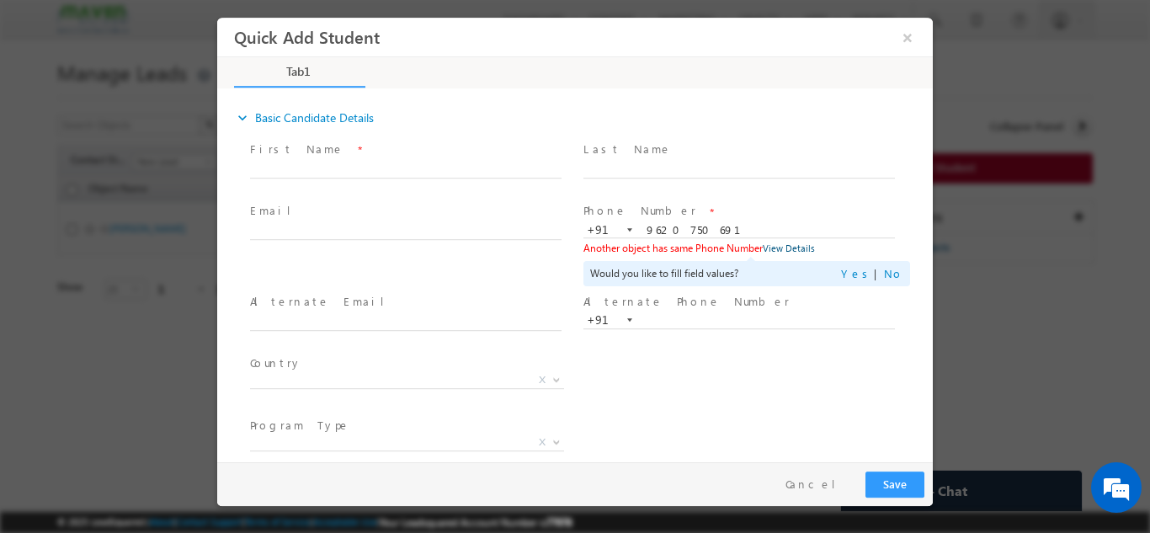
click at [799, 248] on link "View Details" at bounding box center [789, 247] width 52 height 11
click at [907, 41] on button "×" at bounding box center [907, 36] width 29 height 31
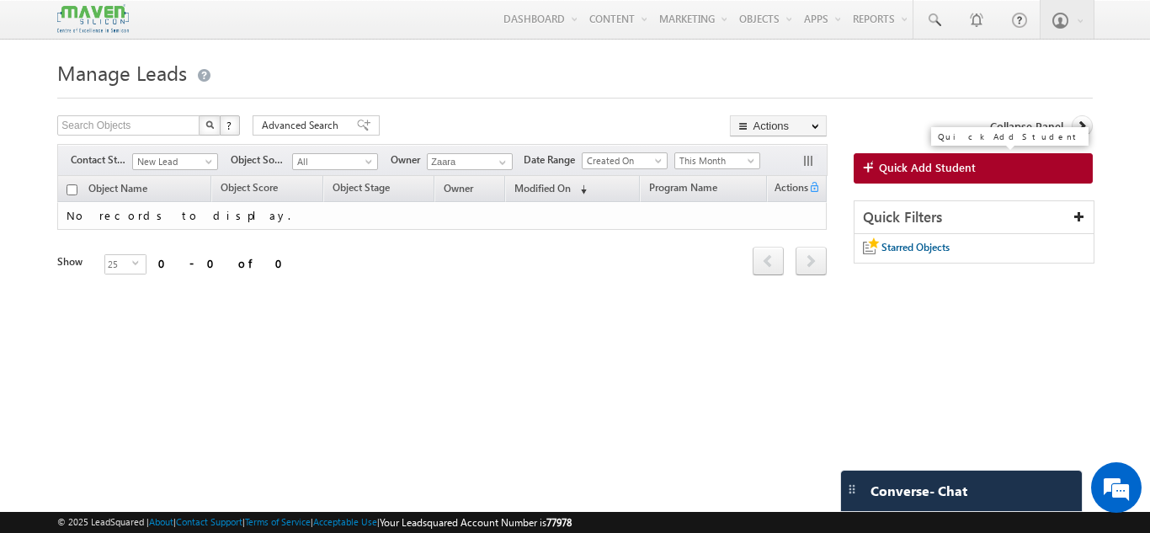
click at [953, 169] on span "Quick Add Student" at bounding box center [927, 167] width 97 height 15
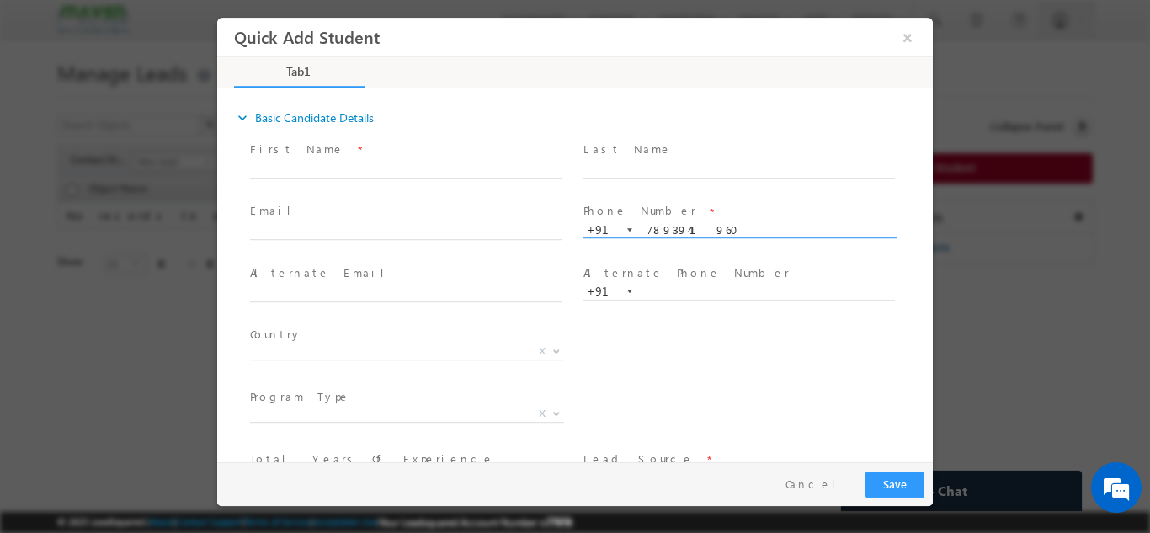
click at [734, 205] on span "Phone Number *" at bounding box center [738, 211] width 311 height 19
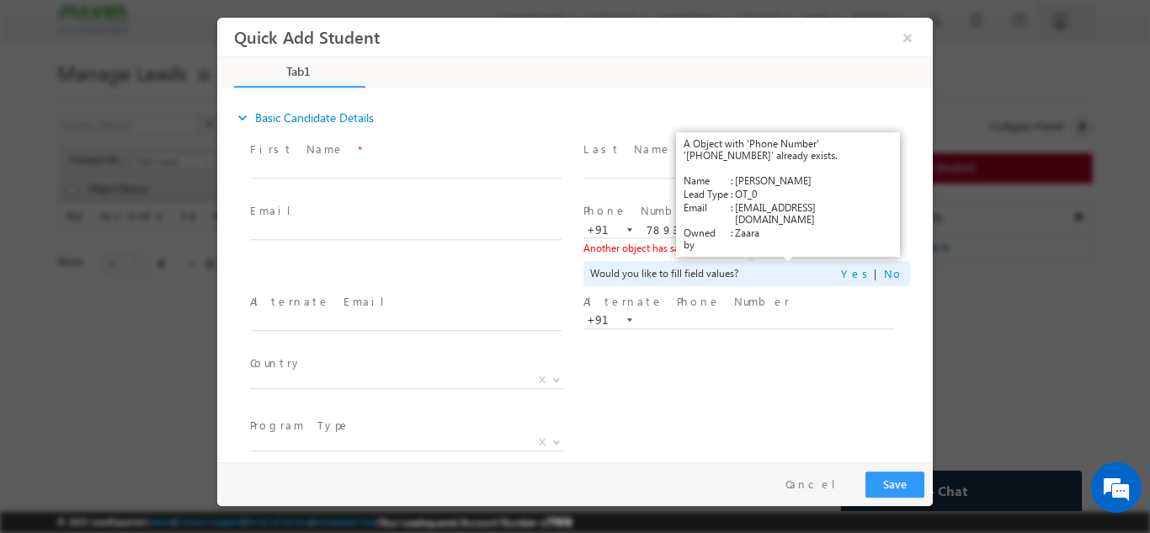
click at [779, 246] on link "View Details" at bounding box center [789, 247] width 52 height 11
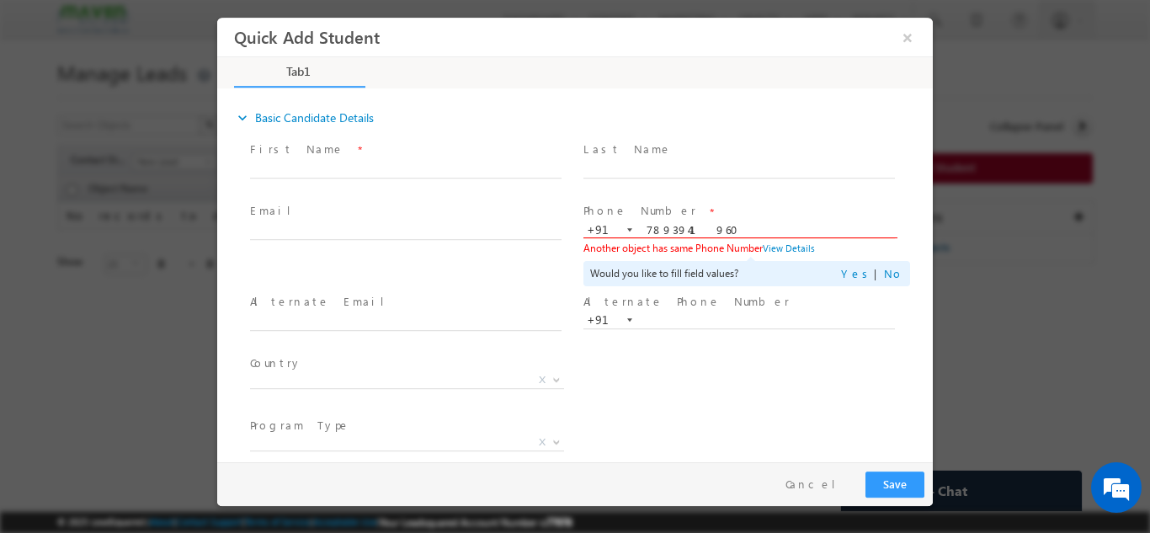
click at [684, 229] on input "7893941960" at bounding box center [738, 229] width 311 height 17
paste input "9738100313"
type input "9738100313"
click at [719, 194] on span at bounding box center [738, 186] width 311 height 19
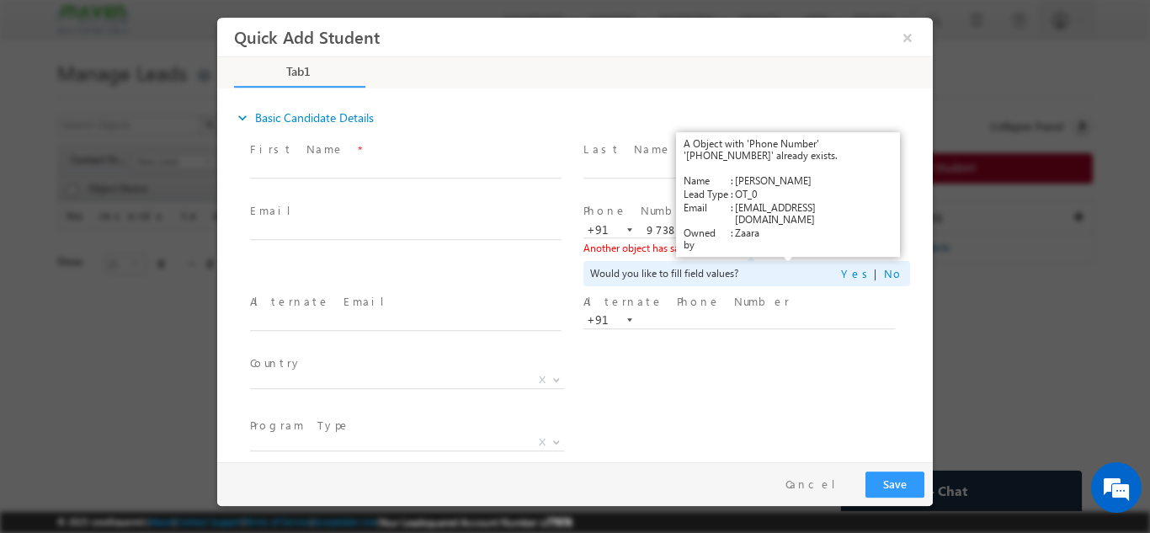
click at [789, 250] on link "View Details" at bounding box center [789, 247] width 52 height 11
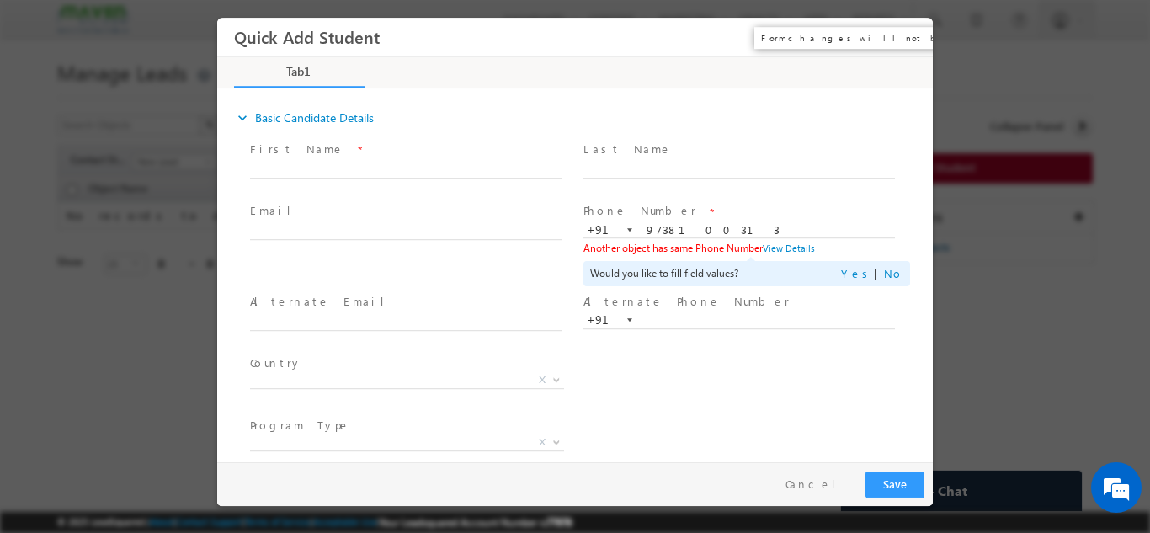
click at [907, 41] on button "×" at bounding box center [907, 36] width 29 height 31
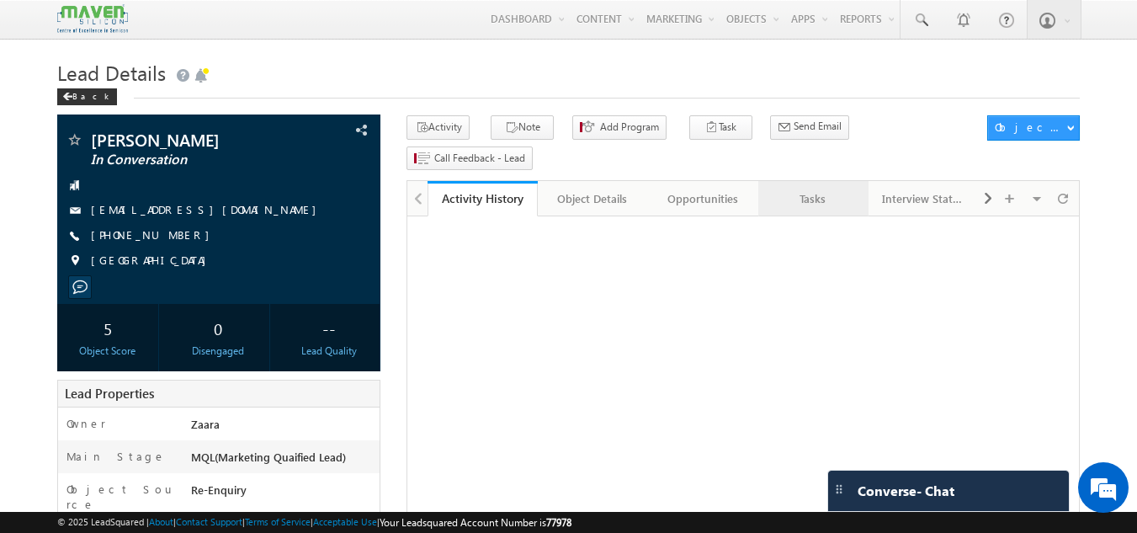
click at [853, 182] on link "Tasks" at bounding box center [813, 198] width 110 height 35
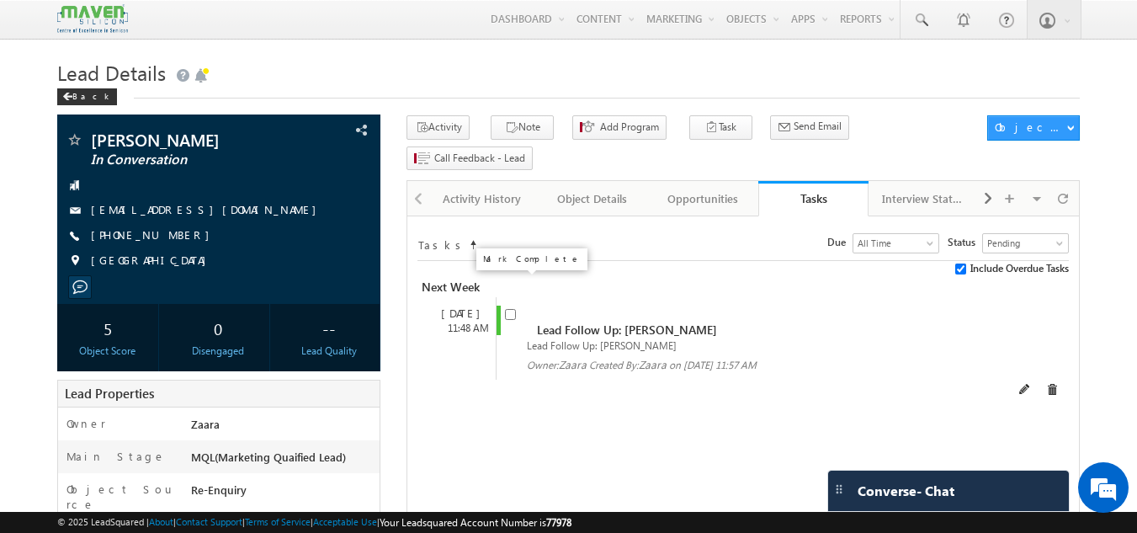
click at [511, 309] on input "checkbox" at bounding box center [510, 314] width 11 height 11
checkbox input "false"
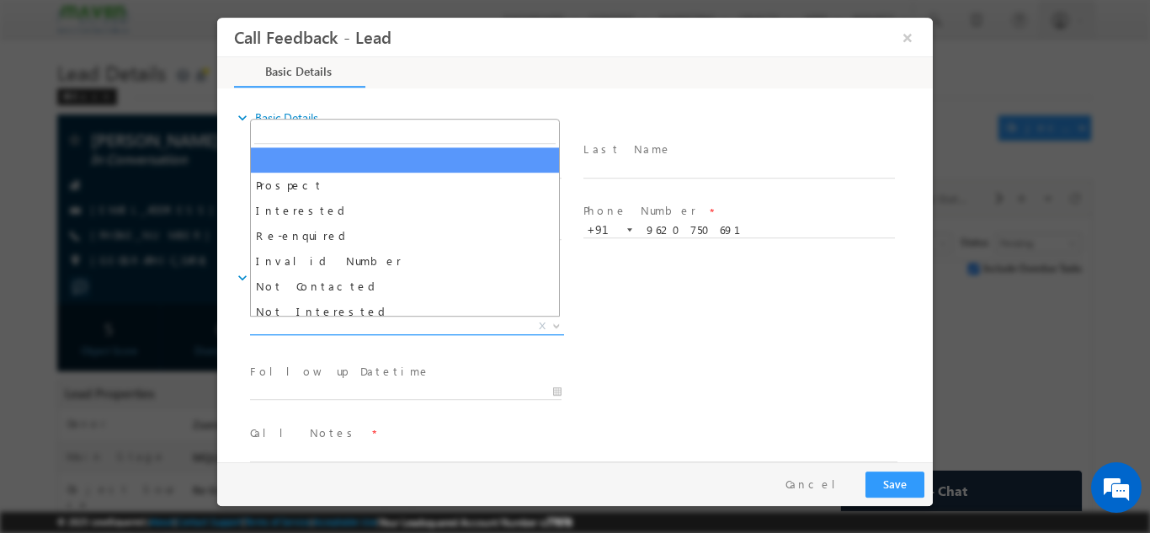
click at [447, 326] on span "X" at bounding box center [407, 325] width 314 height 17
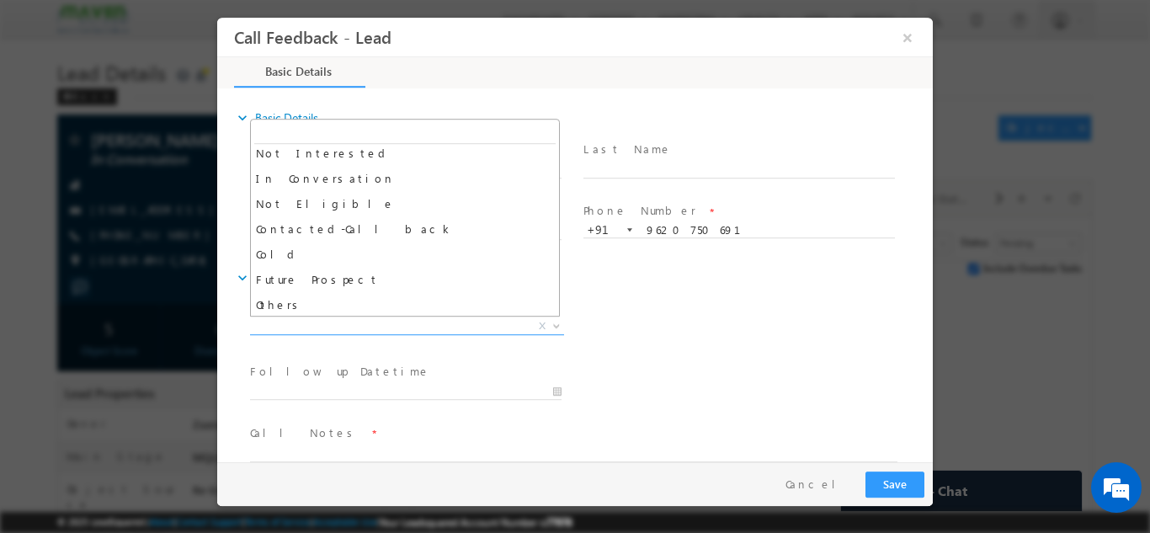
scroll to position [160, 0]
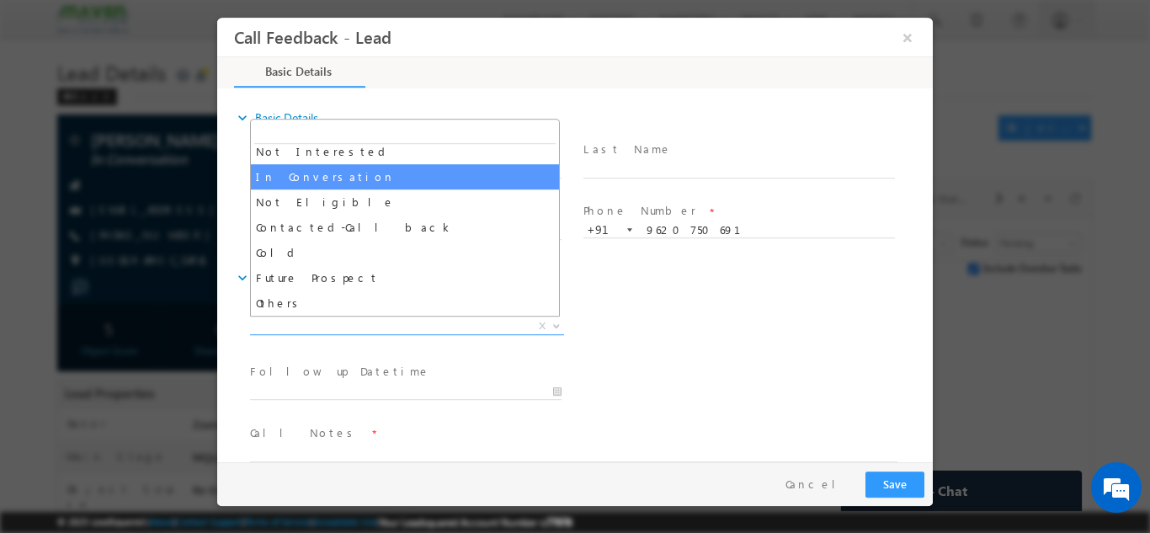
select select "In Conversation"
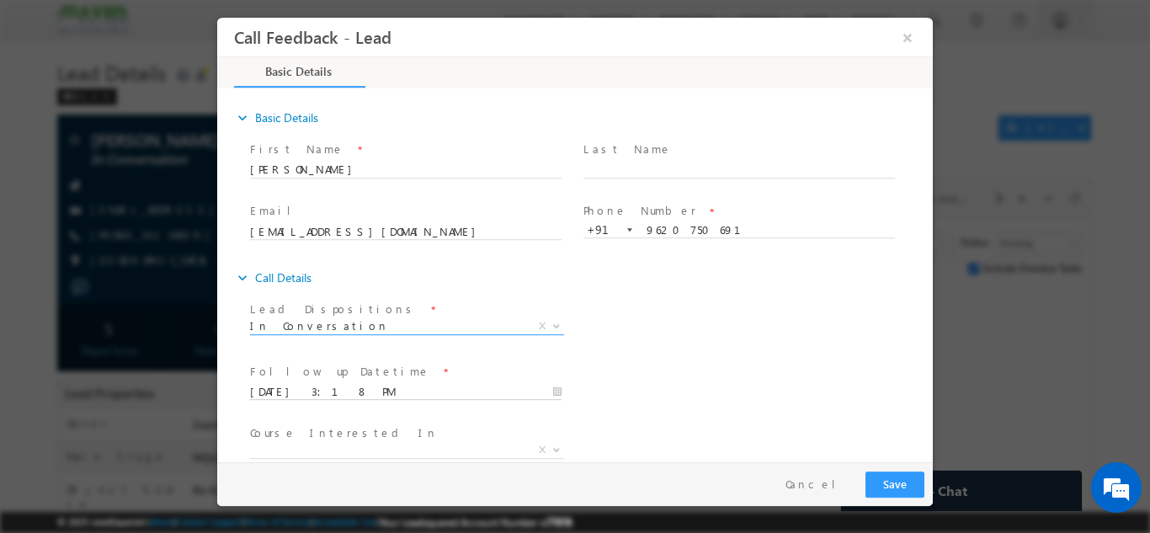
click at [356, 385] on input "[DATE] 3:18 PM" at bounding box center [405, 391] width 311 height 17
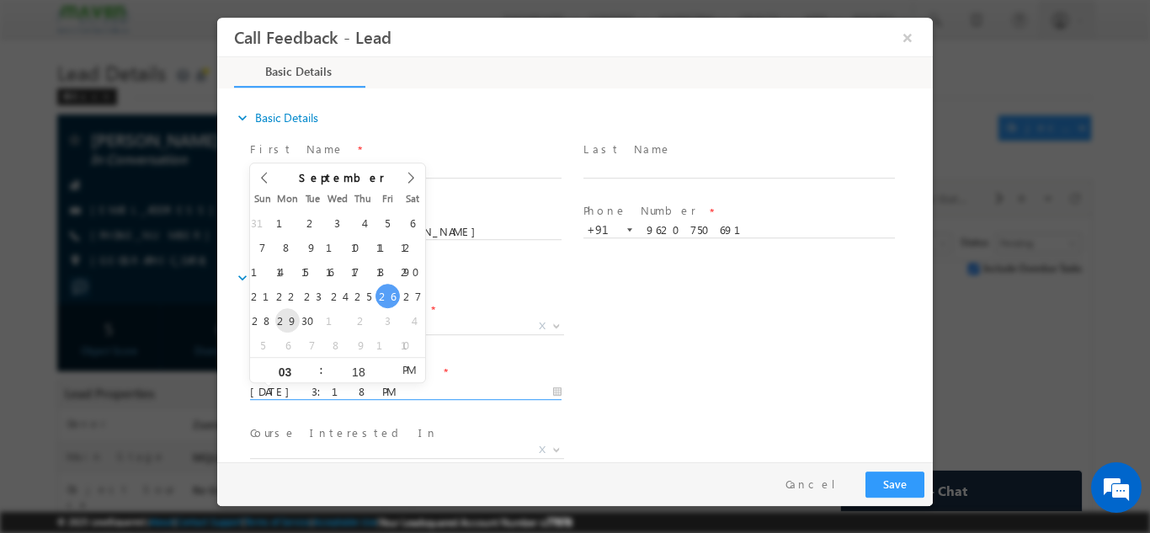
type input "[DATE] 3:18 PM"
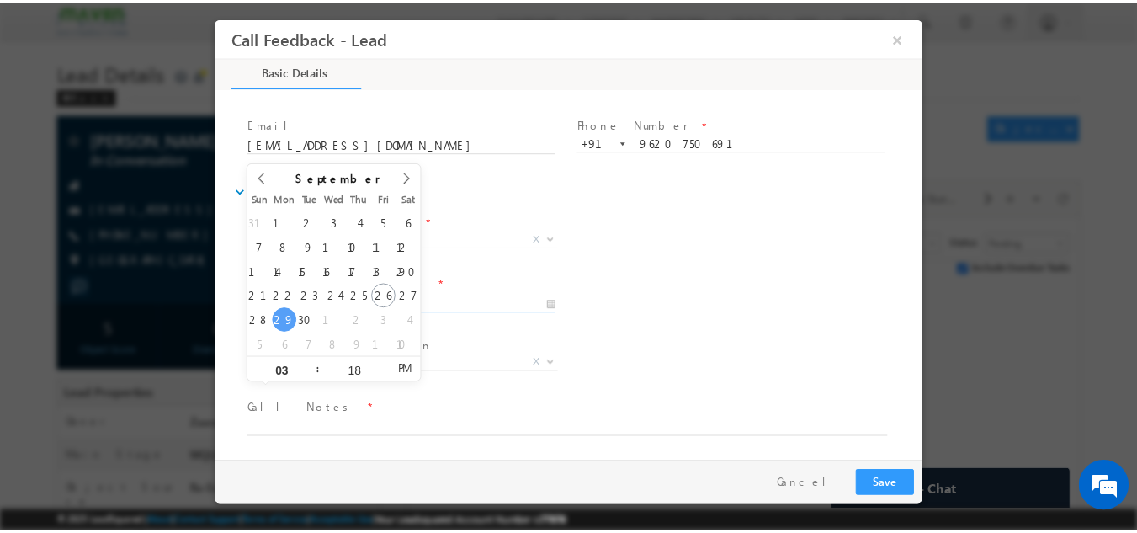
scroll to position [89, 0]
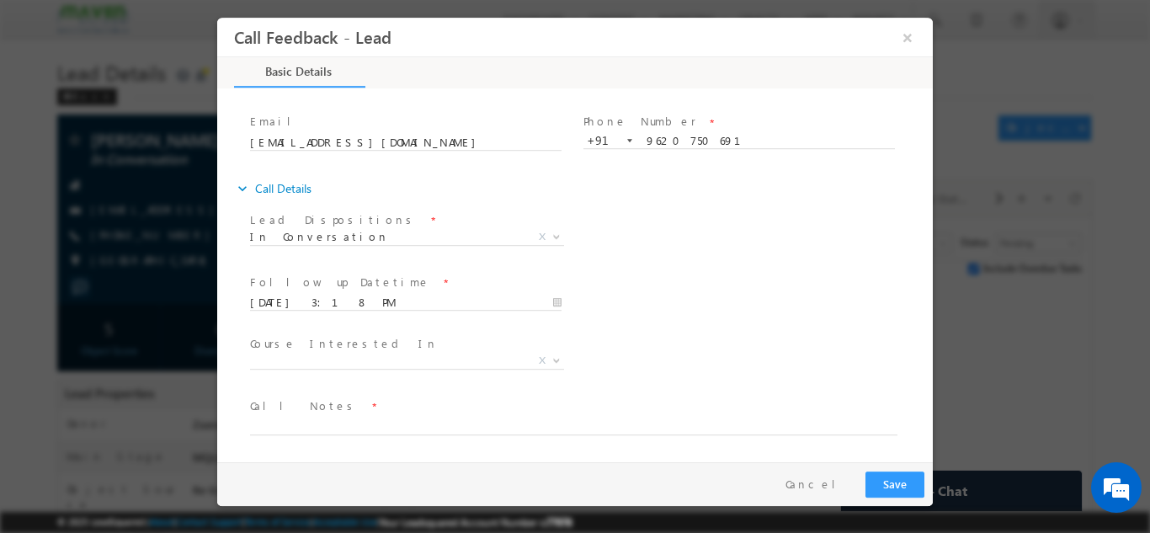
click at [684, 343] on div "Course Interested In * Executive [DOMAIN_NAME] in VLSI Design Advanced VLSI Des…" at bounding box center [590, 362] width 686 height 62
click at [282, 434] on span at bounding box center [564, 443] width 629 height 19
click at [285, 429] on textarea at bounding box center [573, 424] width 647 height 19
type textarea "NPU"
click at [889, 480] on button "Save" at bounding box center [894, 484] width 59 height 26
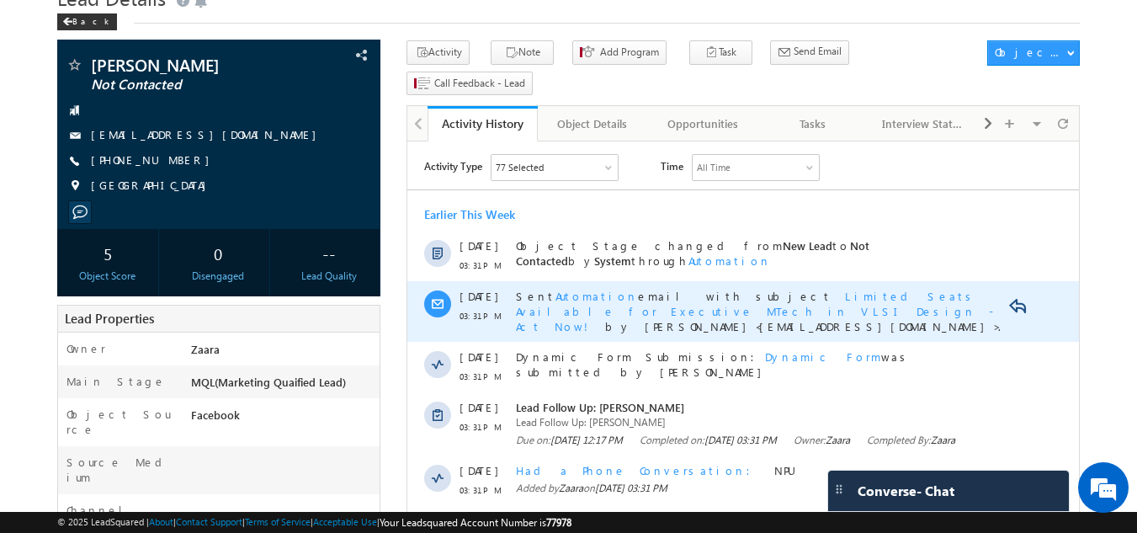
scroll to position [73, 0]
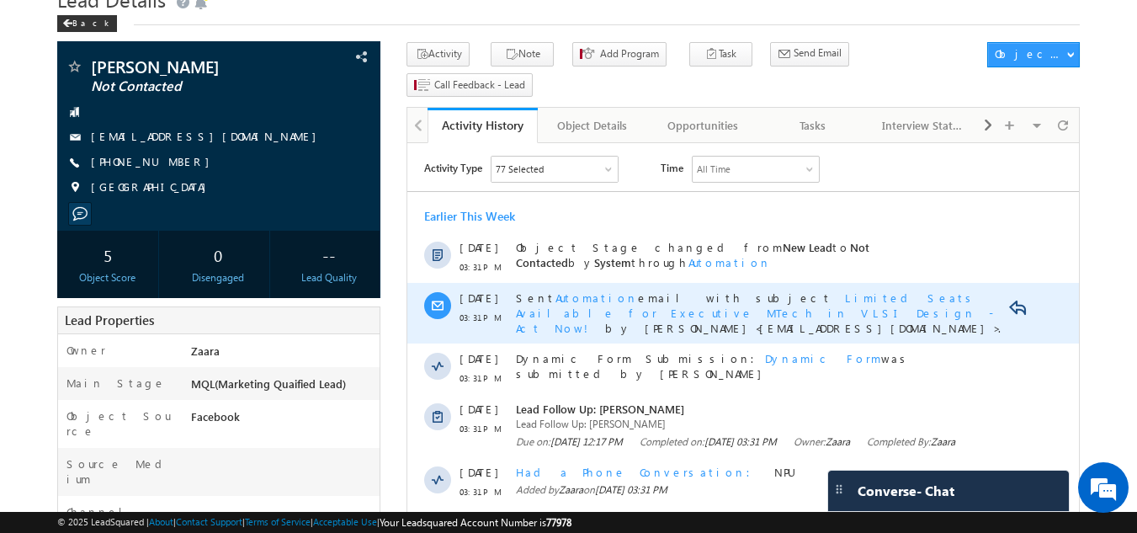
click at [785, 311] on div "Sent Automation email with subject Limited Seats Available for Executive MTech …" at bounding box center [762, 312] width 492 height 45
click at [688, 329] on div "Sent Automation email with subject Limited Seats Available for Executive MTech …" at bounding box center [762, 313] width 492 height 61
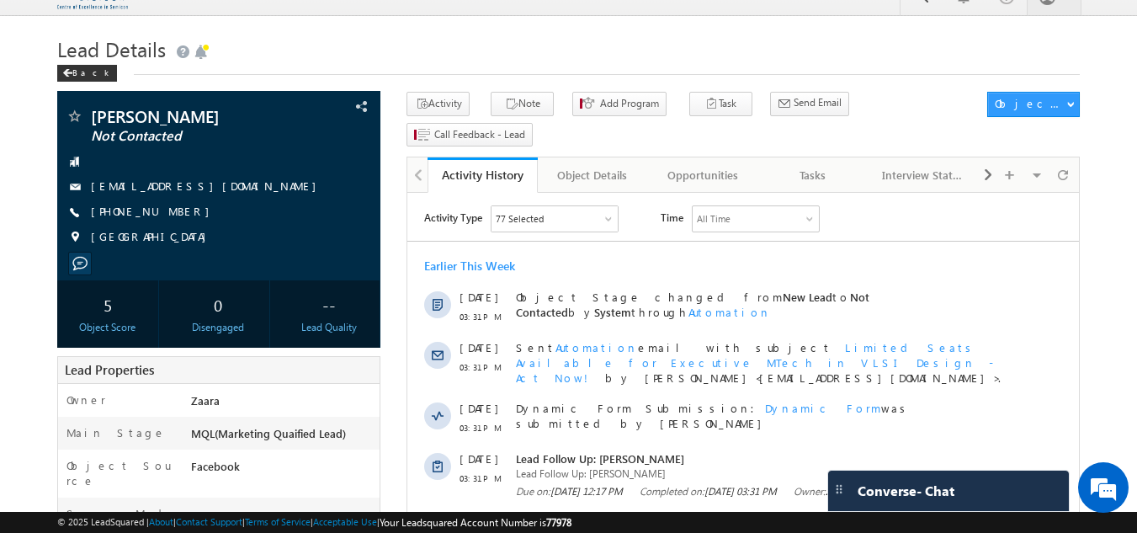
scroll to position [0, 0]
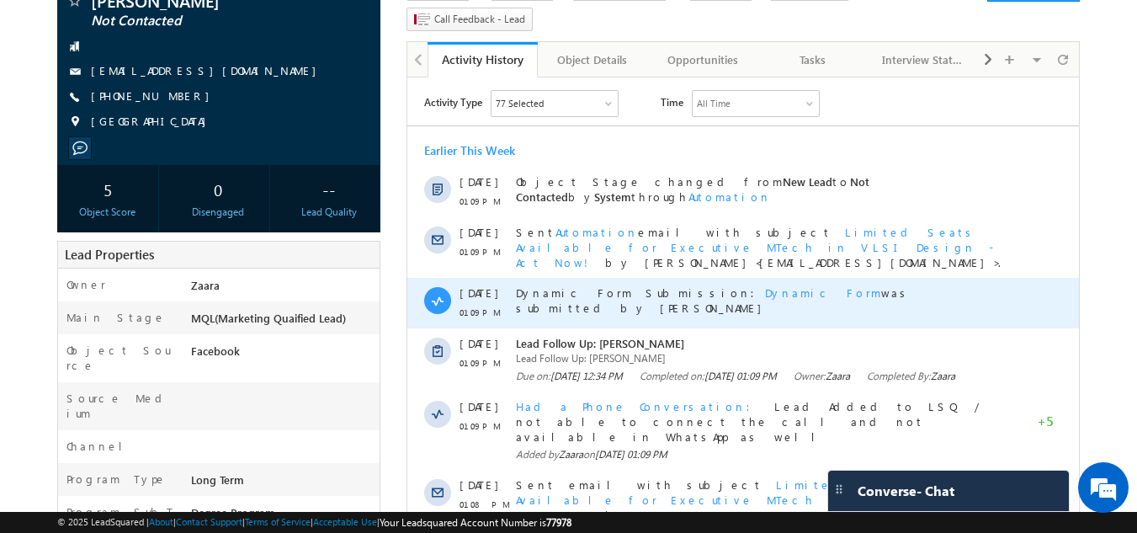
scroll to position [168, 0]
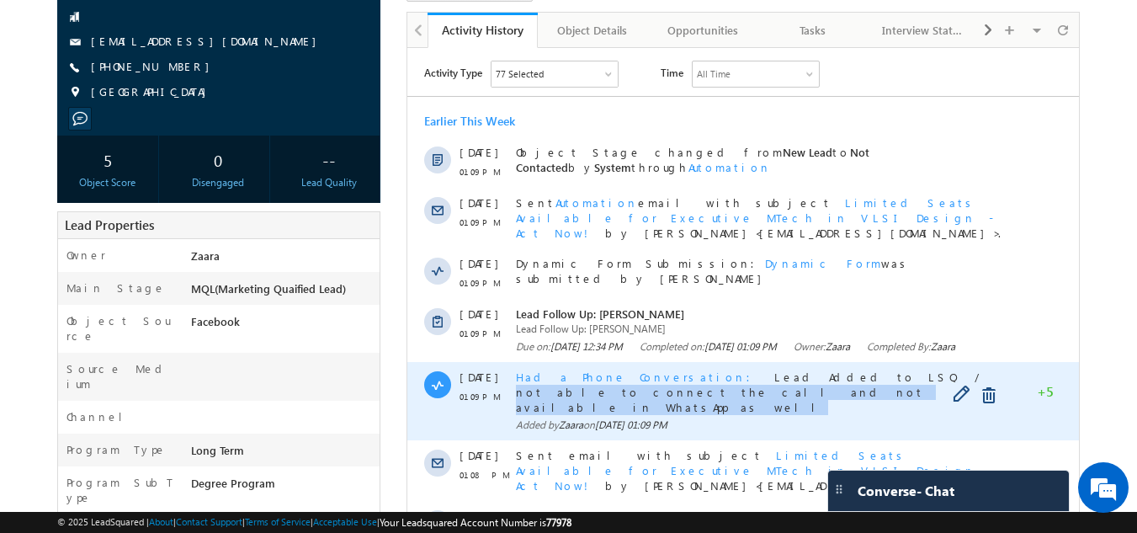
drag, startPoint x: 753, startPoint y: 387, endPoint x: 904, endPoint y: 392, distance: 151.6
click at [904, 392] on div "Had a Phone Conversation Lead Added to LSQ / not able to connect the call and n…" at bounding box center [762, 392] width 492 height 45
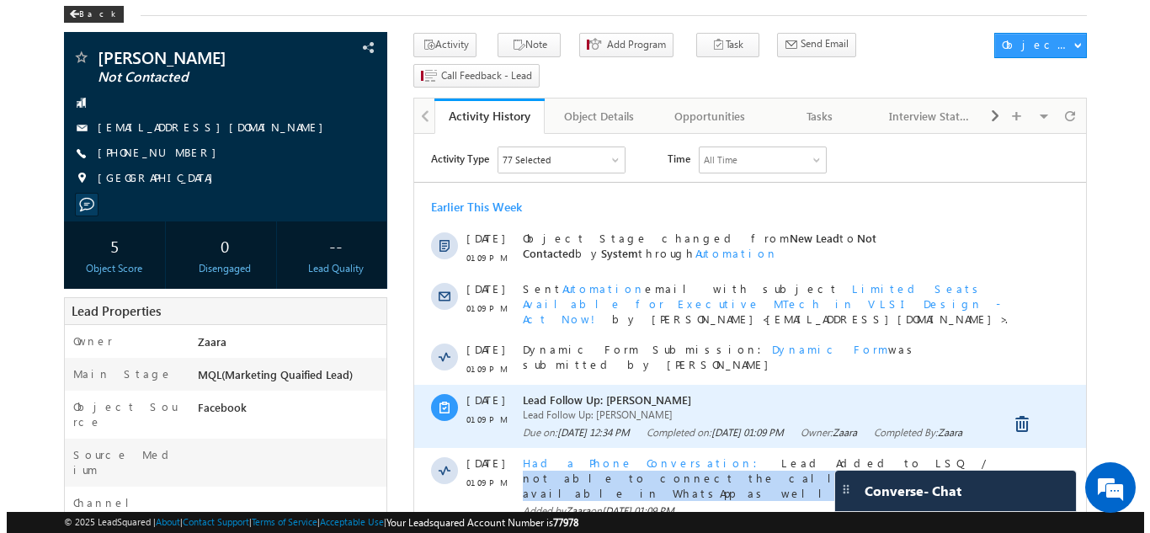
scroll to position [0, 0]
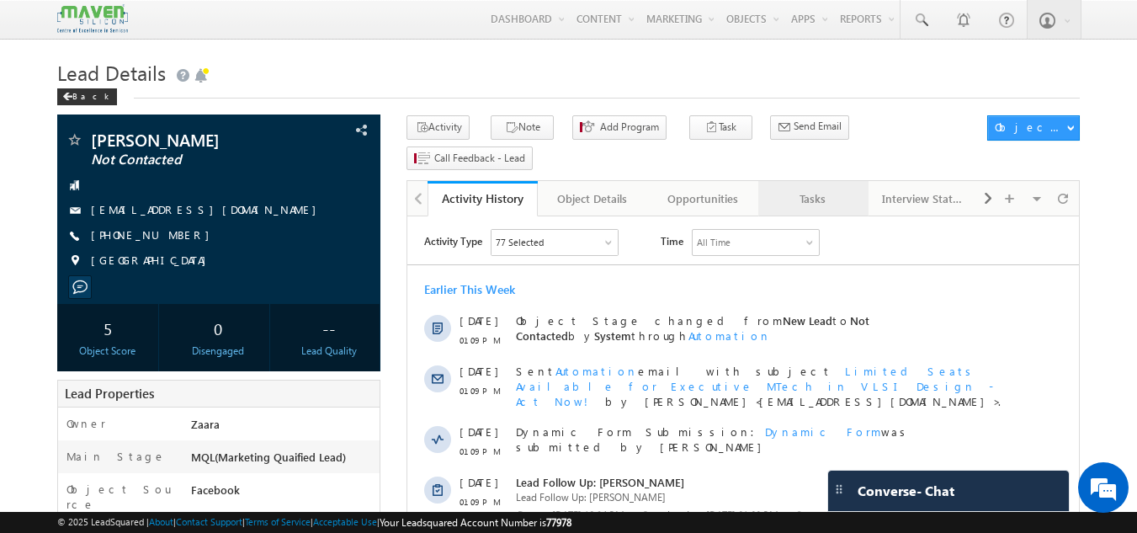
click at [833, 189] on div "Tasks" at bounding box center [813, 199] width 82 height 20
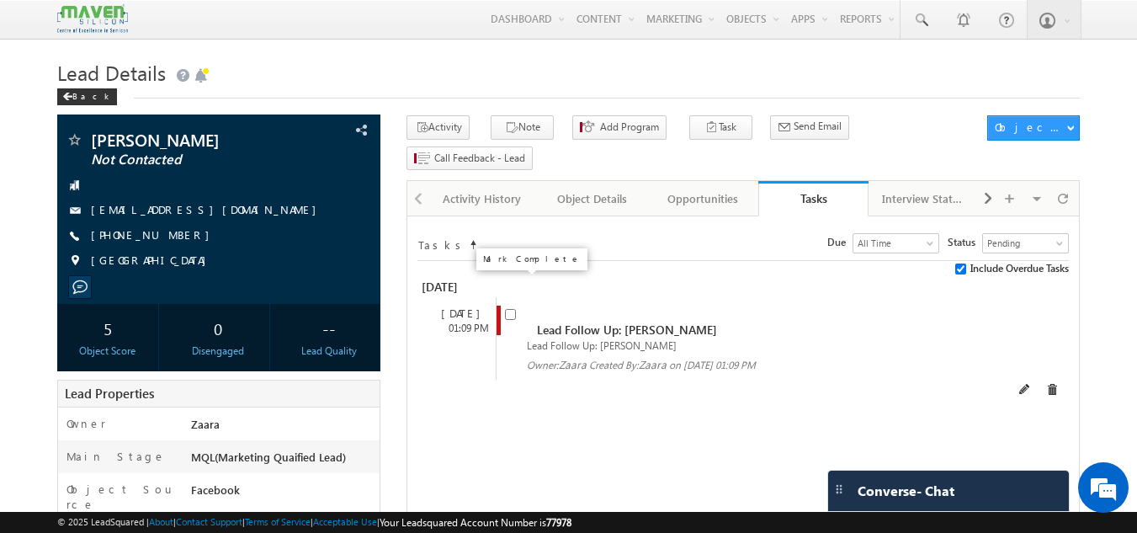
click at [515, 309] on input "checkbox" at bounding box center [510, 314] width 11 height 11
checkbox input "false"
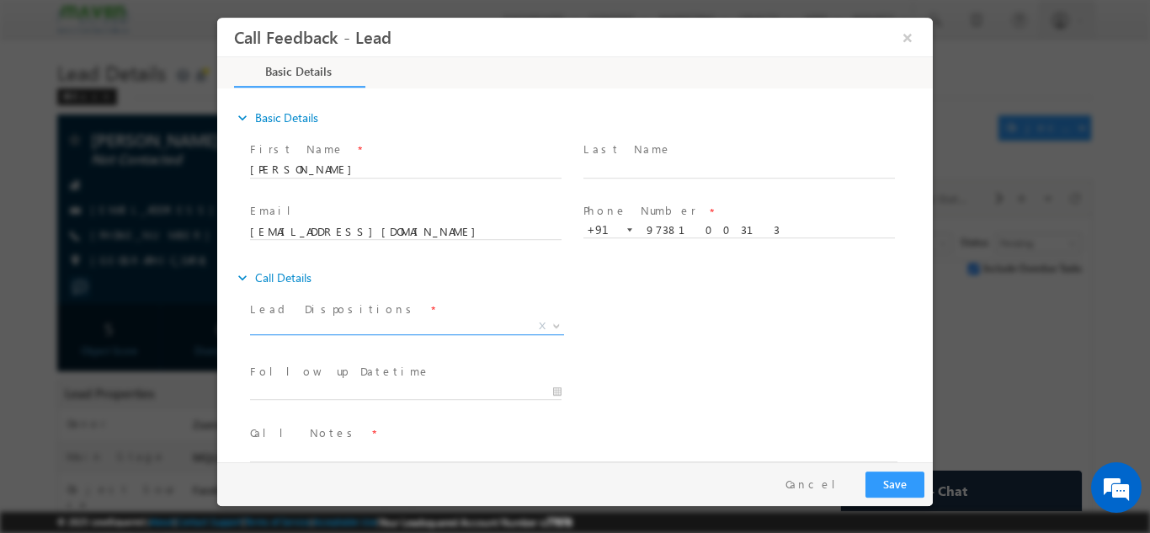
click at [282, 322] on span "X" at bounding box center [407, 325] width 314 height 17
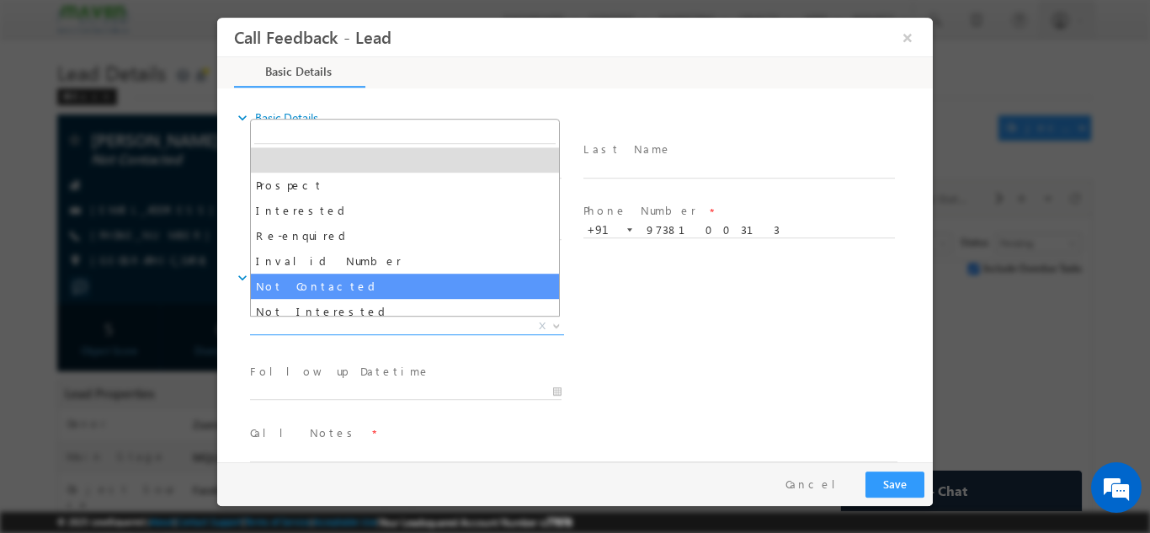
select select "Not Contacted"
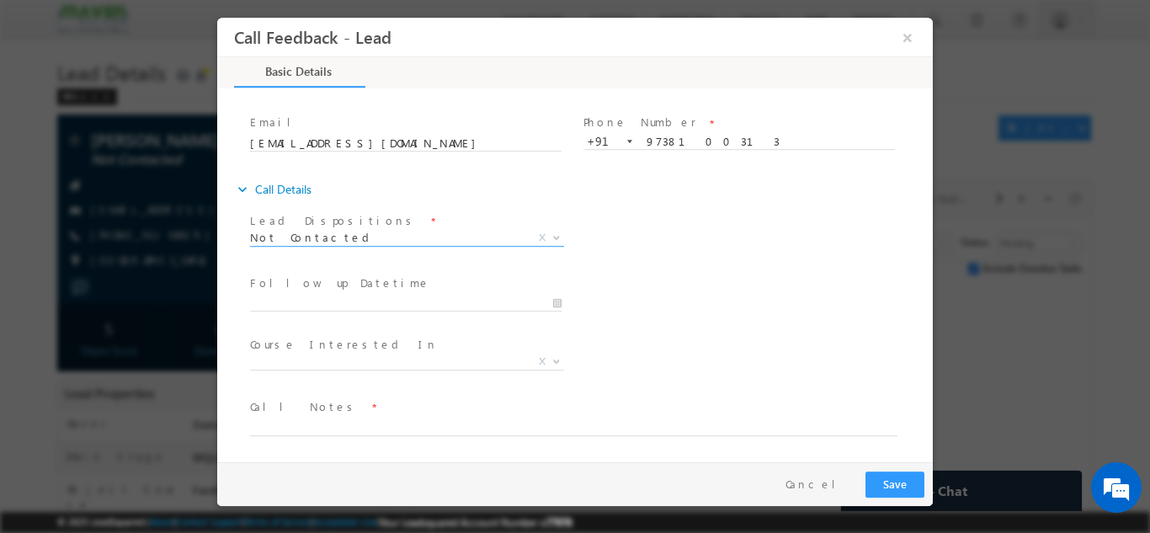
scroll to position [89, 0]
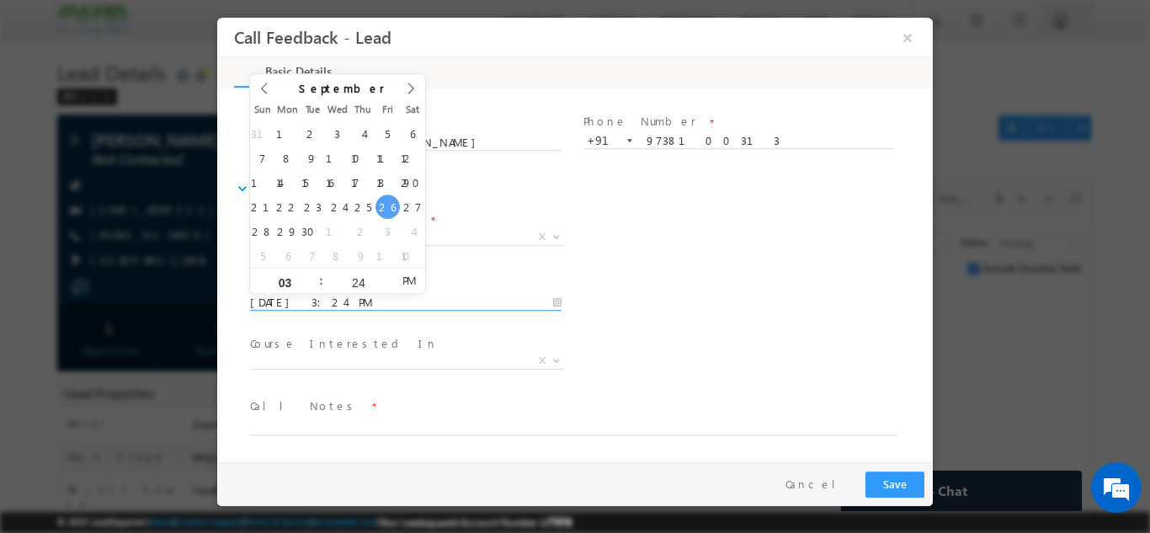
click at [313, 295] on input "26/09/2025 3:24 PM" at bounding box center [405, 302] width 311 height 17
type input "30/09/2025 3:24 PM"
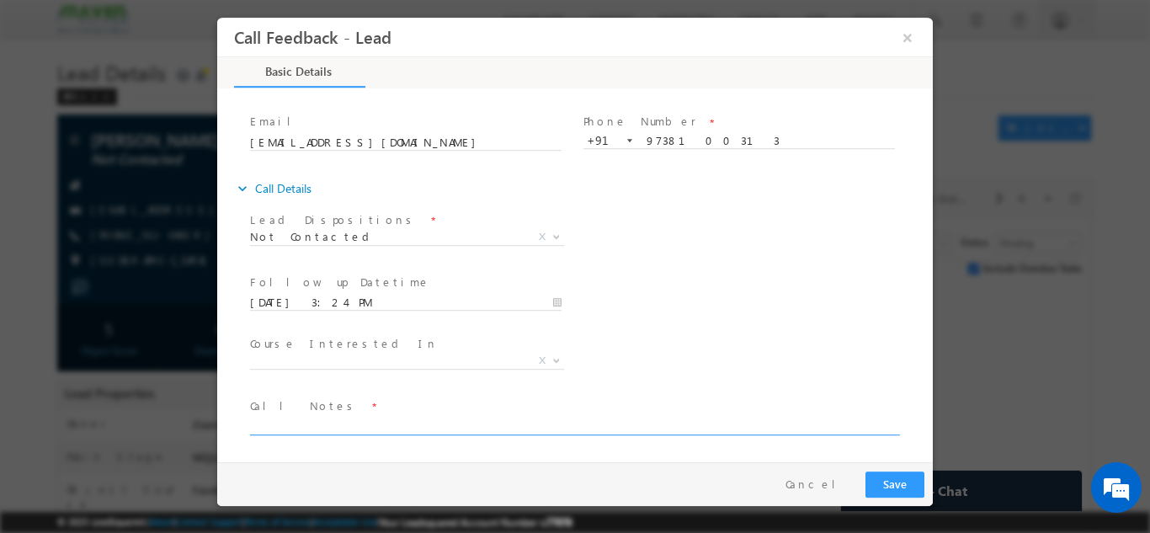
click at [348, 425] on textarea at bounding box center [573, 424] width 647 height 19
type textarea "Not able to connect the call"
click at [885, 484] on button "Save" at bounding box center [894, 484] width 59 height 26
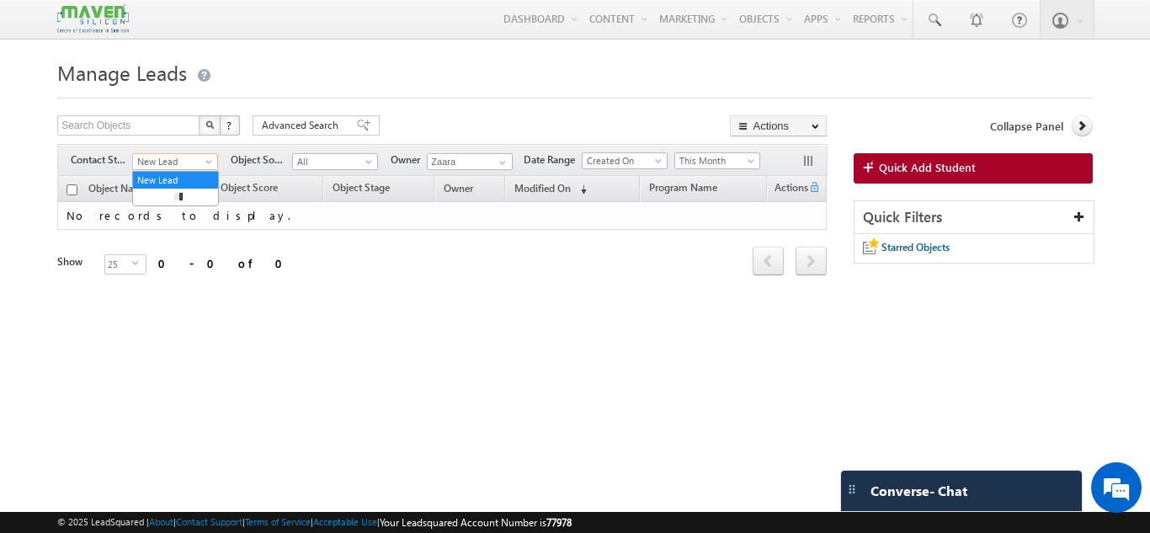
click at [174, 163] on span "New Lead" at bounding box center [173, 161] width 80 height 15
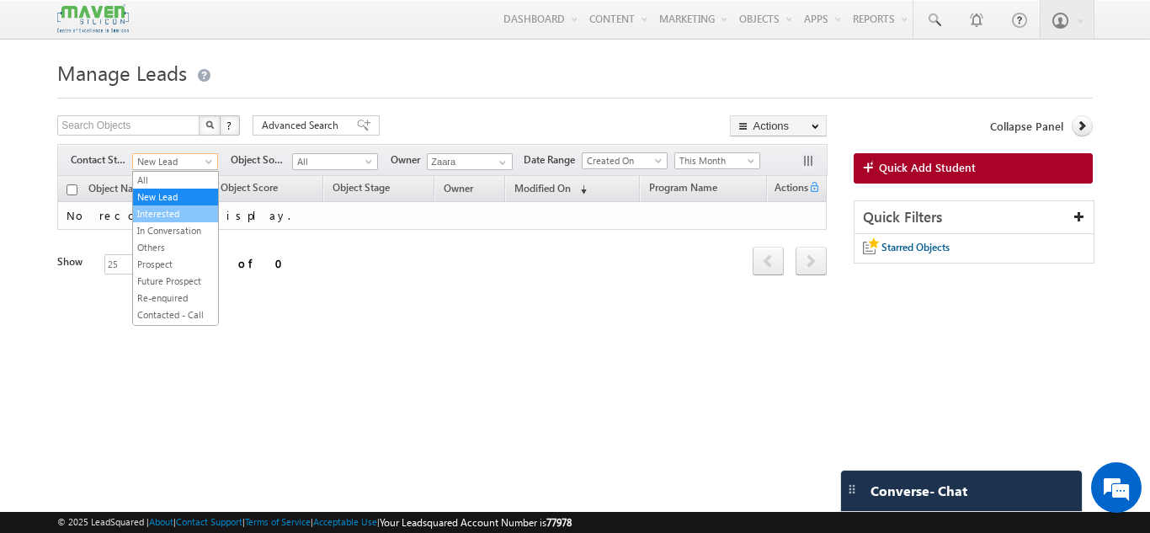
click at [168, 210] on link "Interested" at bounding box center [175, 213] width 85 height 15
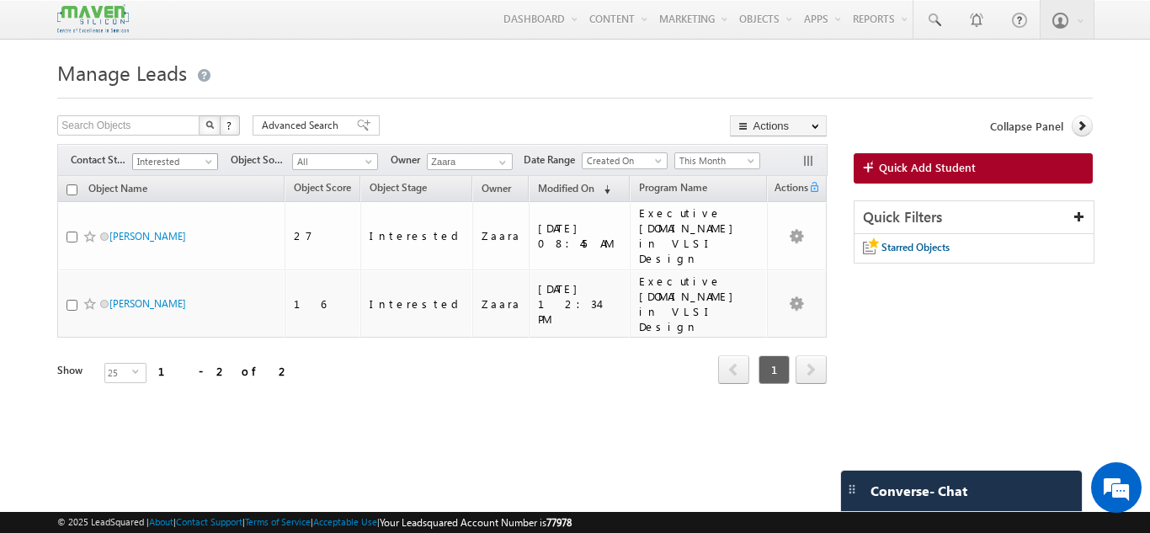
click at [168, 160] on span "Interested" at bounding box center [173, 161] width 80 height 15
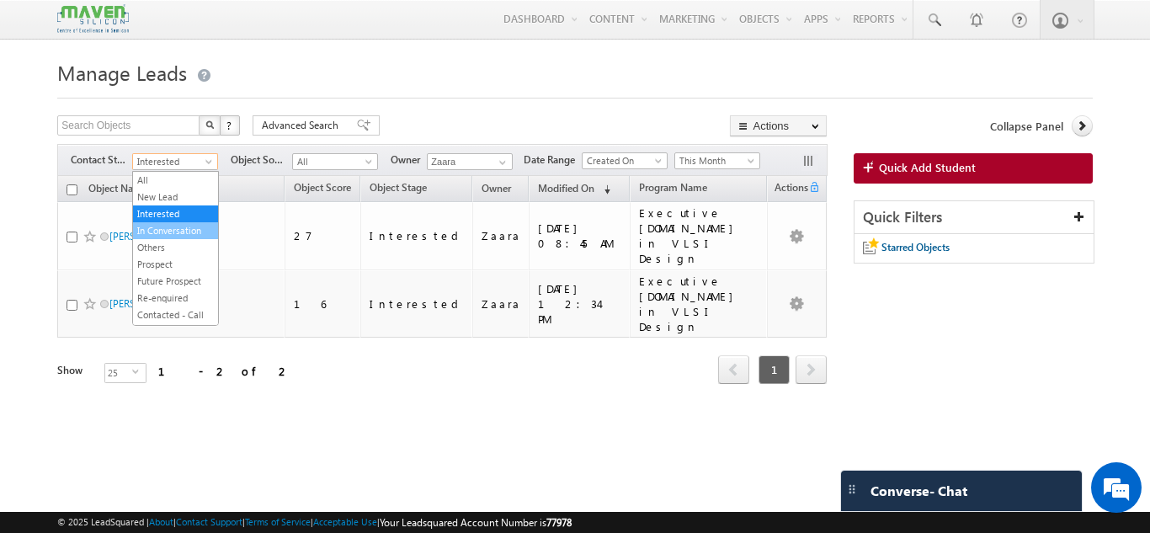
click at [169, 228] on link "In Conversation" at bounding box center [175, 230] width 85 height 15
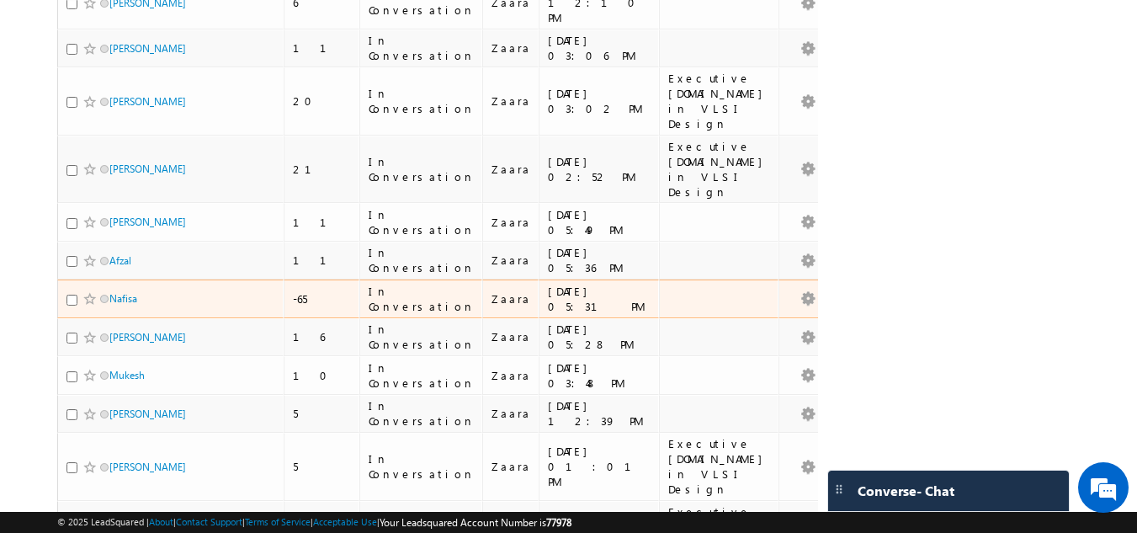
scroll to position [380, 0]
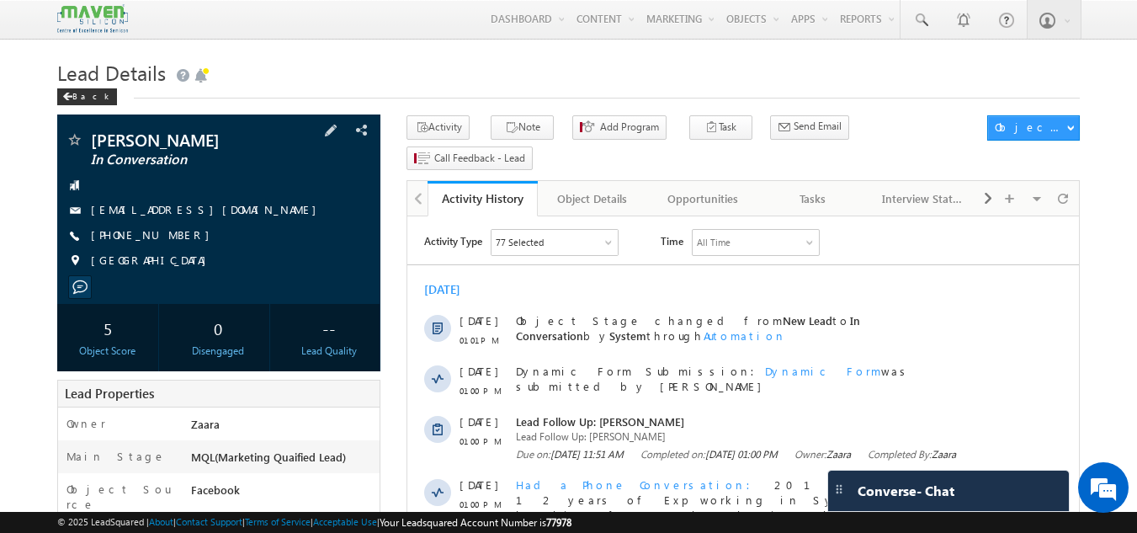
drag, startPoint x: 173, startPoint y: 234, endPoint x: 114, endPoint y: 235, distance: 58.1
click at [114, 235] on span "[PHONE_NUMBER]" at bounding box center [154, 235] width 127 height 17
copy span "9904910312"
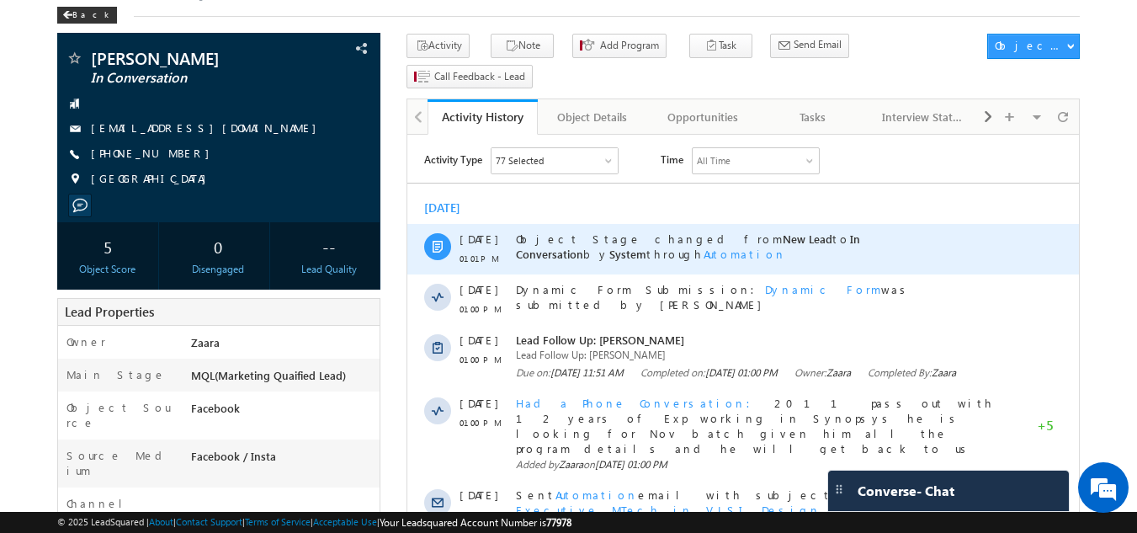
scroll to position [82, 0]
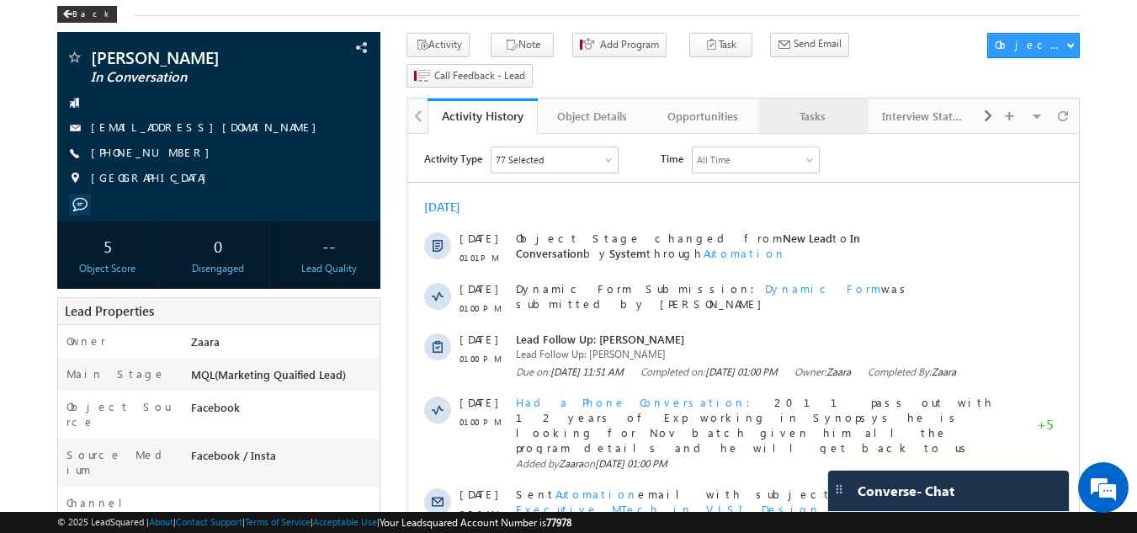
click at [801, 106] on div "Tasks" at bounding box center [813, 116] width 82 height 20
